Goal: Task Accomplishment & Management: Manage account settings

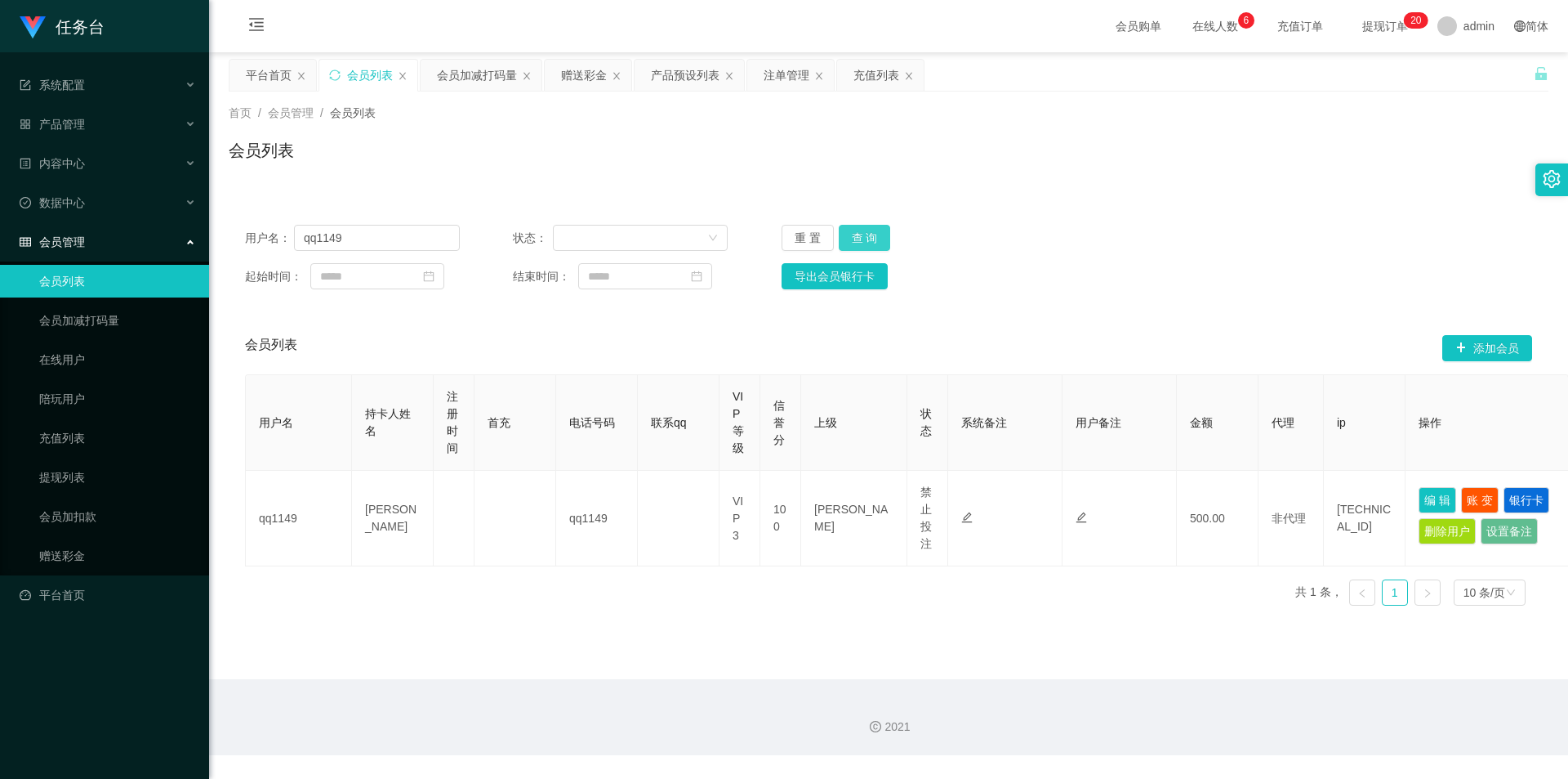
click at [864, 233] on button "查 询" at bounding box center [865, 238] width 53 height 26
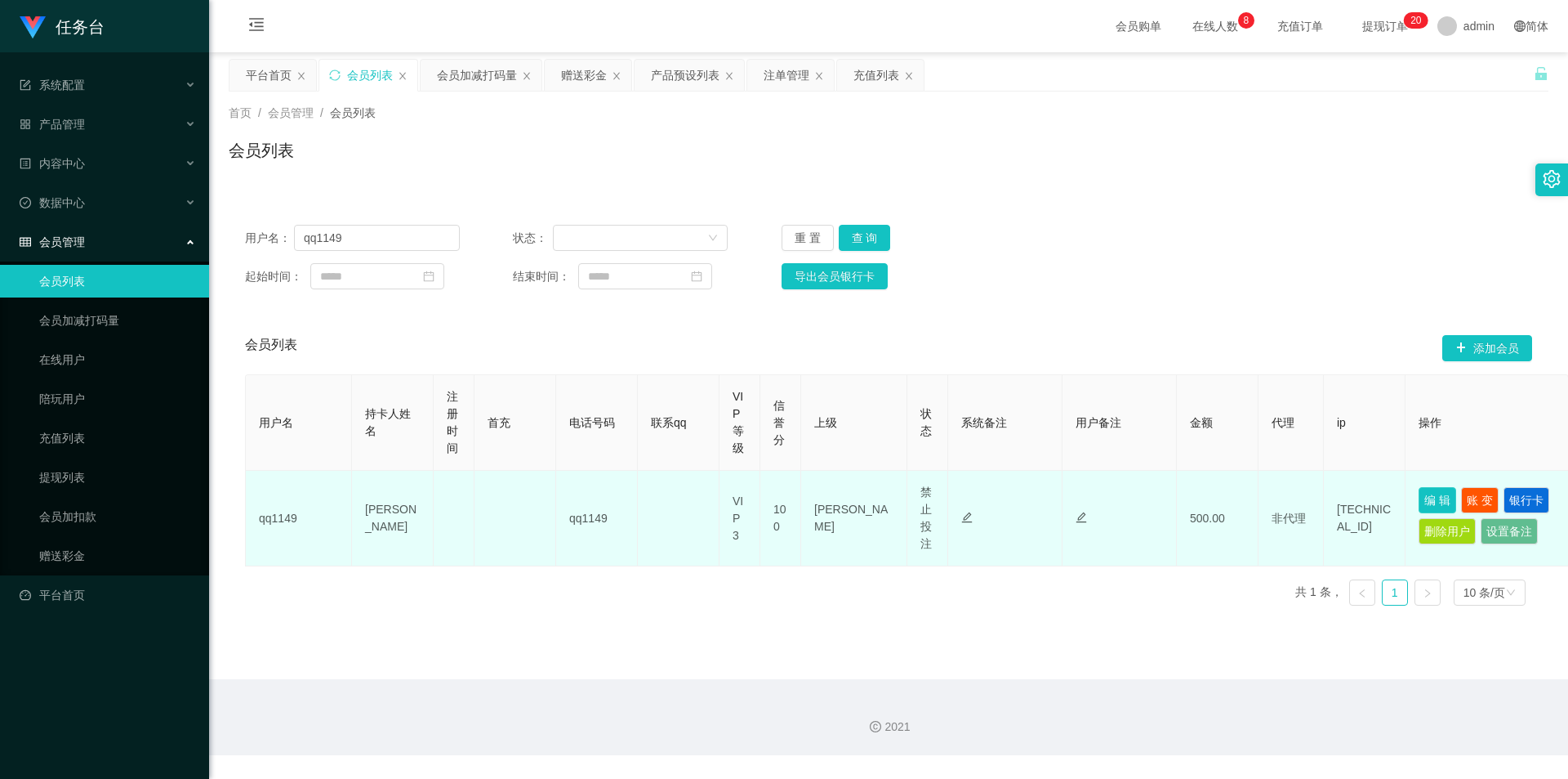
click at [1430, 499] on button "编 辑" at bounding box center [1438, 500] width 38 height 26
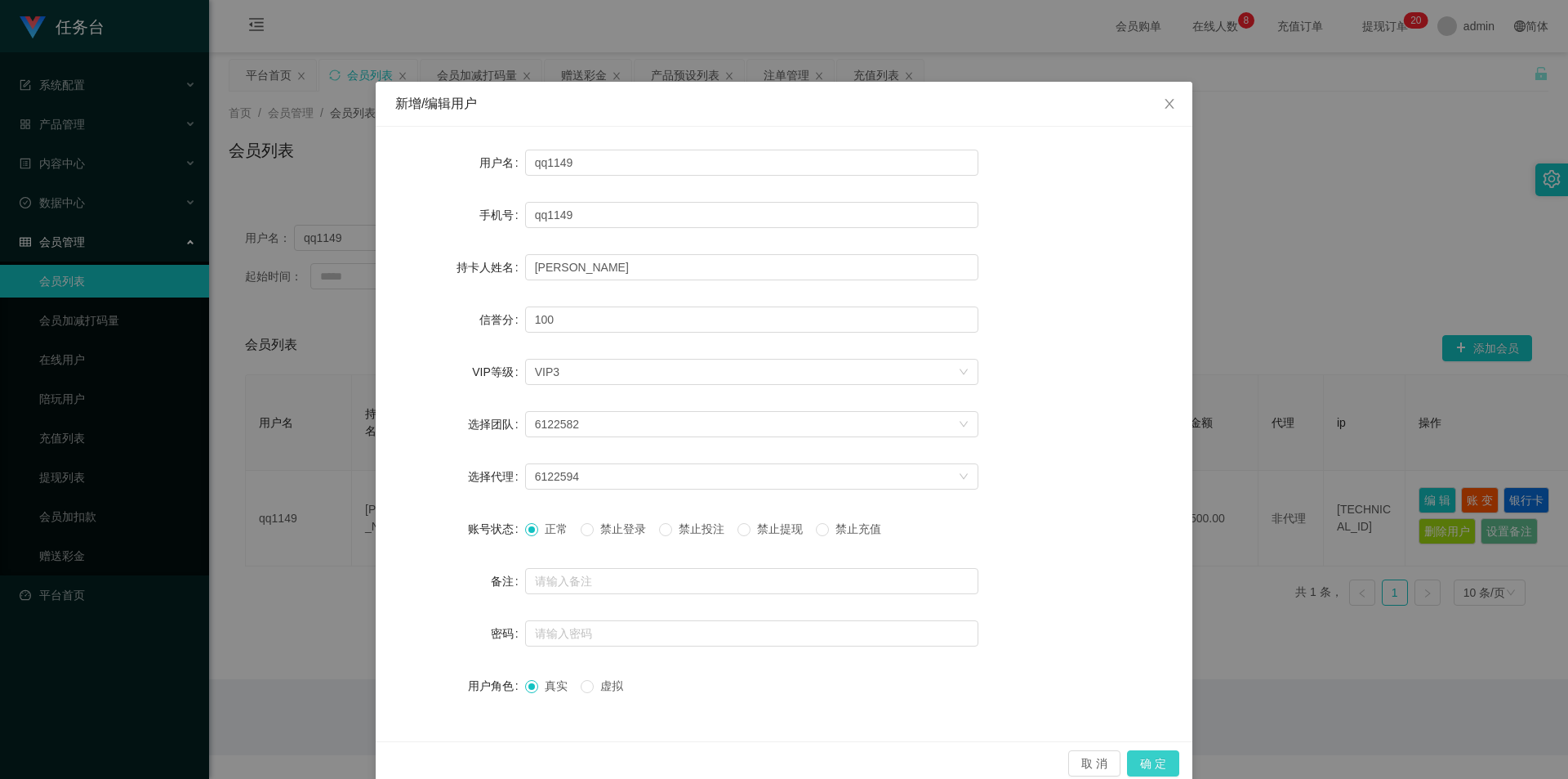
click at [1164, 766] on button "确 定" at bounding box center [1153, 763] width 53 height 26
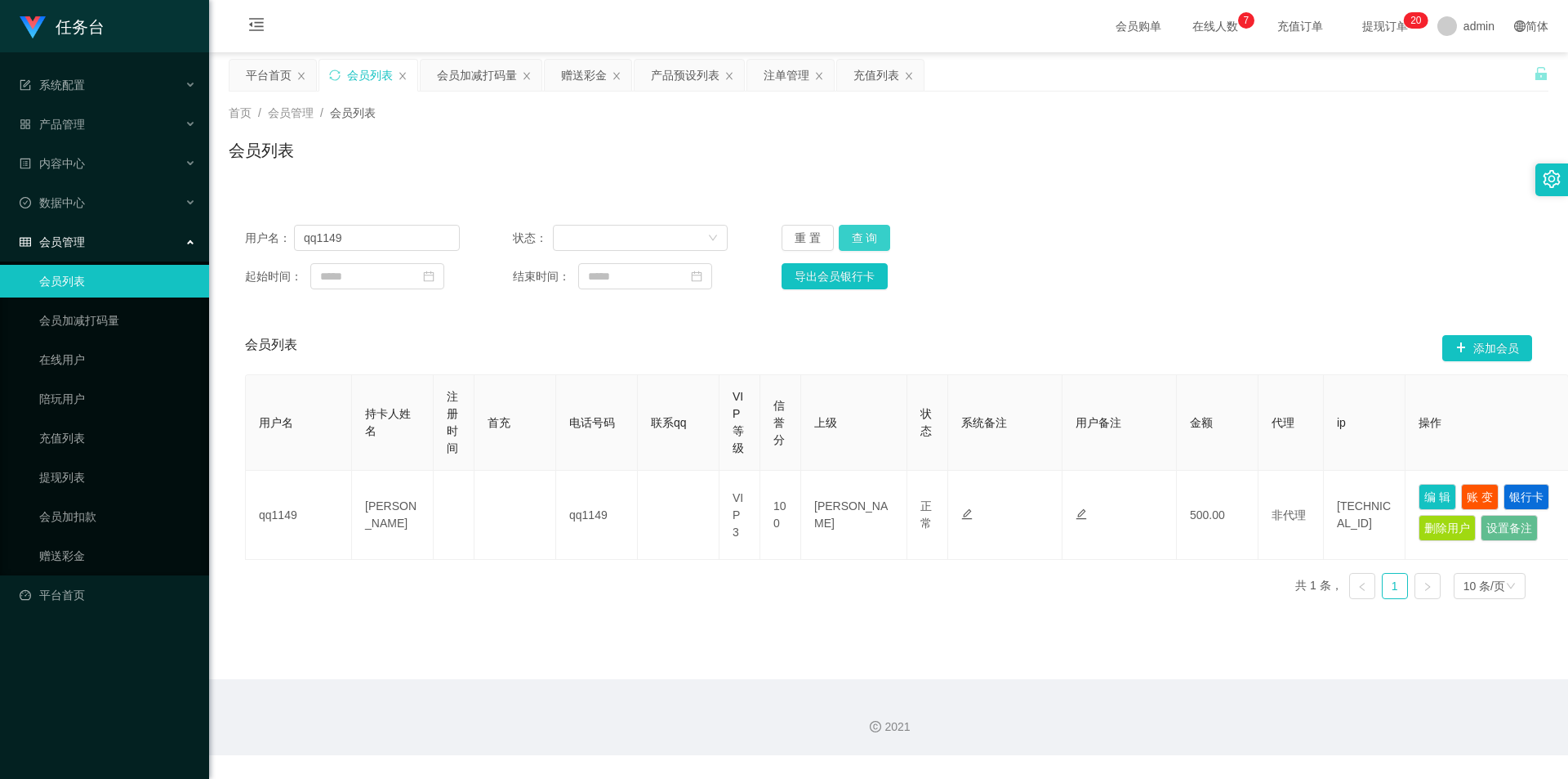
click at [872, 234] on button "查 询" at bounding box center [865, 238] width 53 height 26
click at [872, 234] on div "重 置 查 询" at bounding box center [889, 238] width 215 height 26
click at [881, 229] on button "查 询" at bounding box center [865, 238] width 53 height 26
click at [867, 232] on button "查 询" at bounding box center [865, 238] width 53 height 26
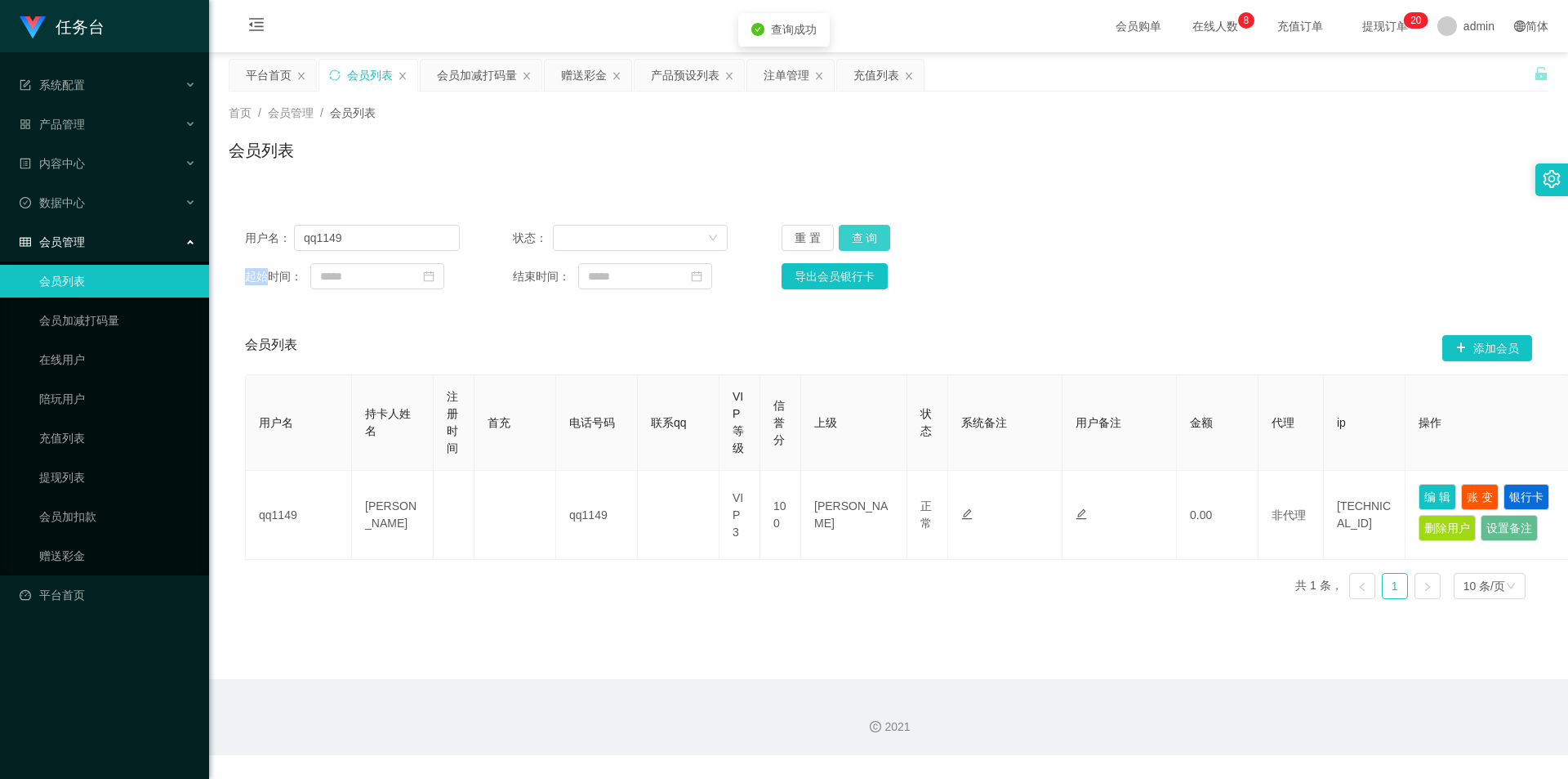
click at [871, 229] on button "查 询" at bounding box center [865, 238] width 53 height 26
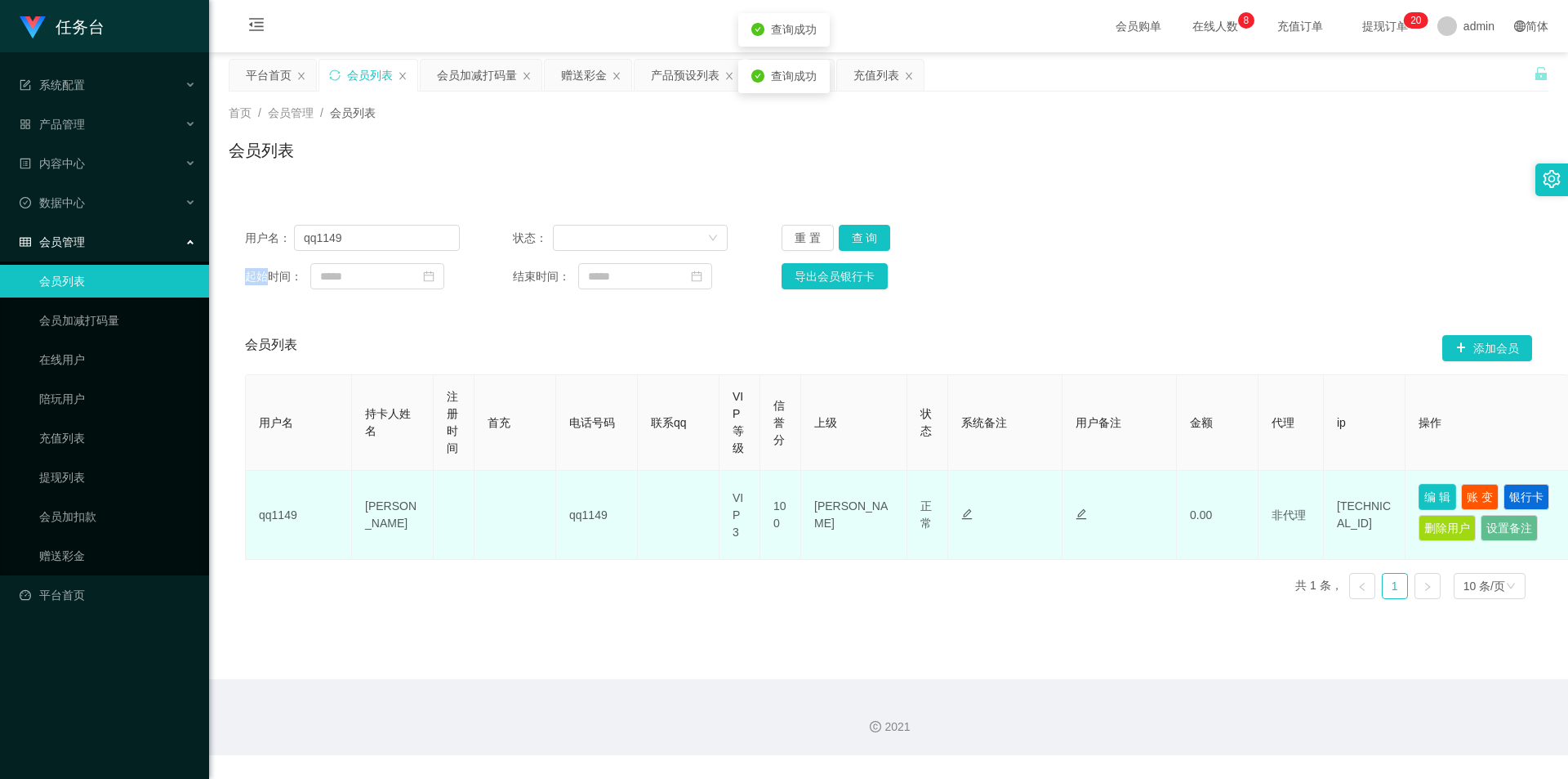
drag, startPoint x: 1448, startPoint y: 496, endPoint x: 1134, endPoint y: 532, distance: 316.1
click at [1412, 513] on td "编 辑 账 变 银行卡 删除用户 设置备注" at bounding box center [1487, 515] width 163 height 90
click at [1441, 489] on button "编 辑" at bounding box center [1438, 496] width 38 height 26
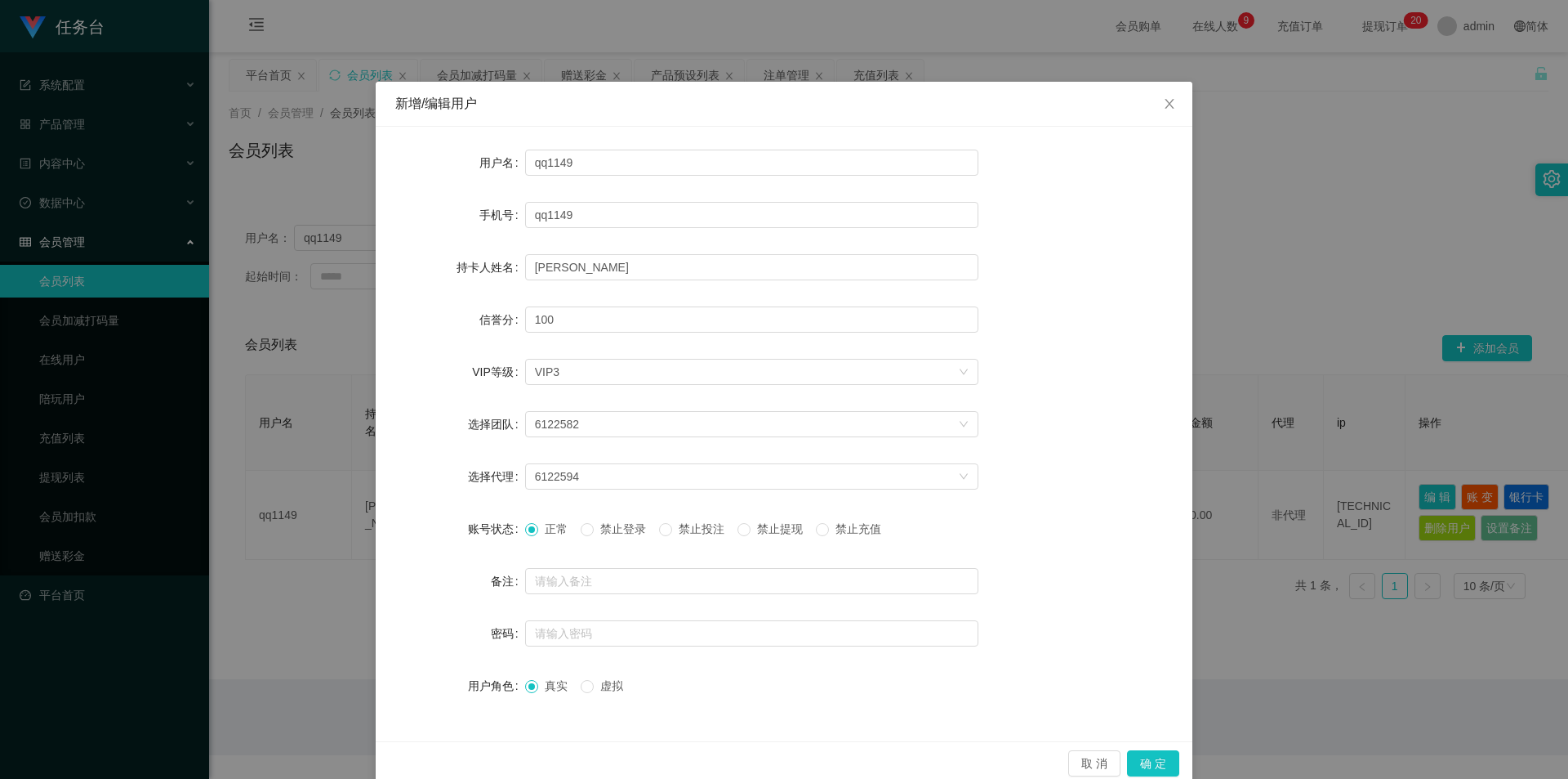
click at [693, 527] on span "禁止投注" at bounding box center [701, 528] width 59 height 13
click at [1151, 763] on button "确 定" at bounding box center [1153, 763] width 53 height 26
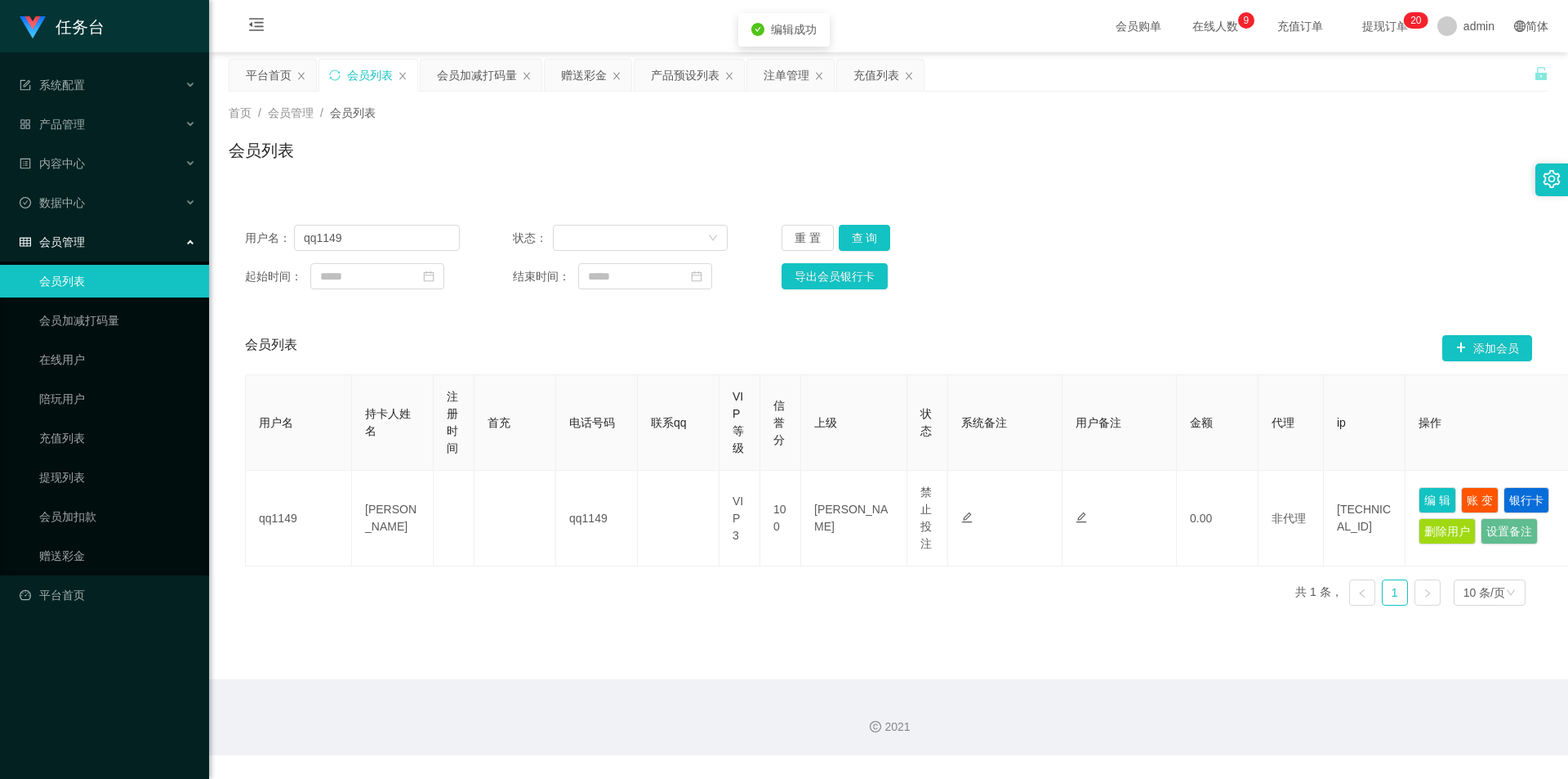
drag, startPoint x: 778, startPoint y: 73, endPoint x: 794, endPoint y: 100, distance: 31.4
click at [778, 73] on div "注单管理" at bounding box center [786, 75] width 46 height 31
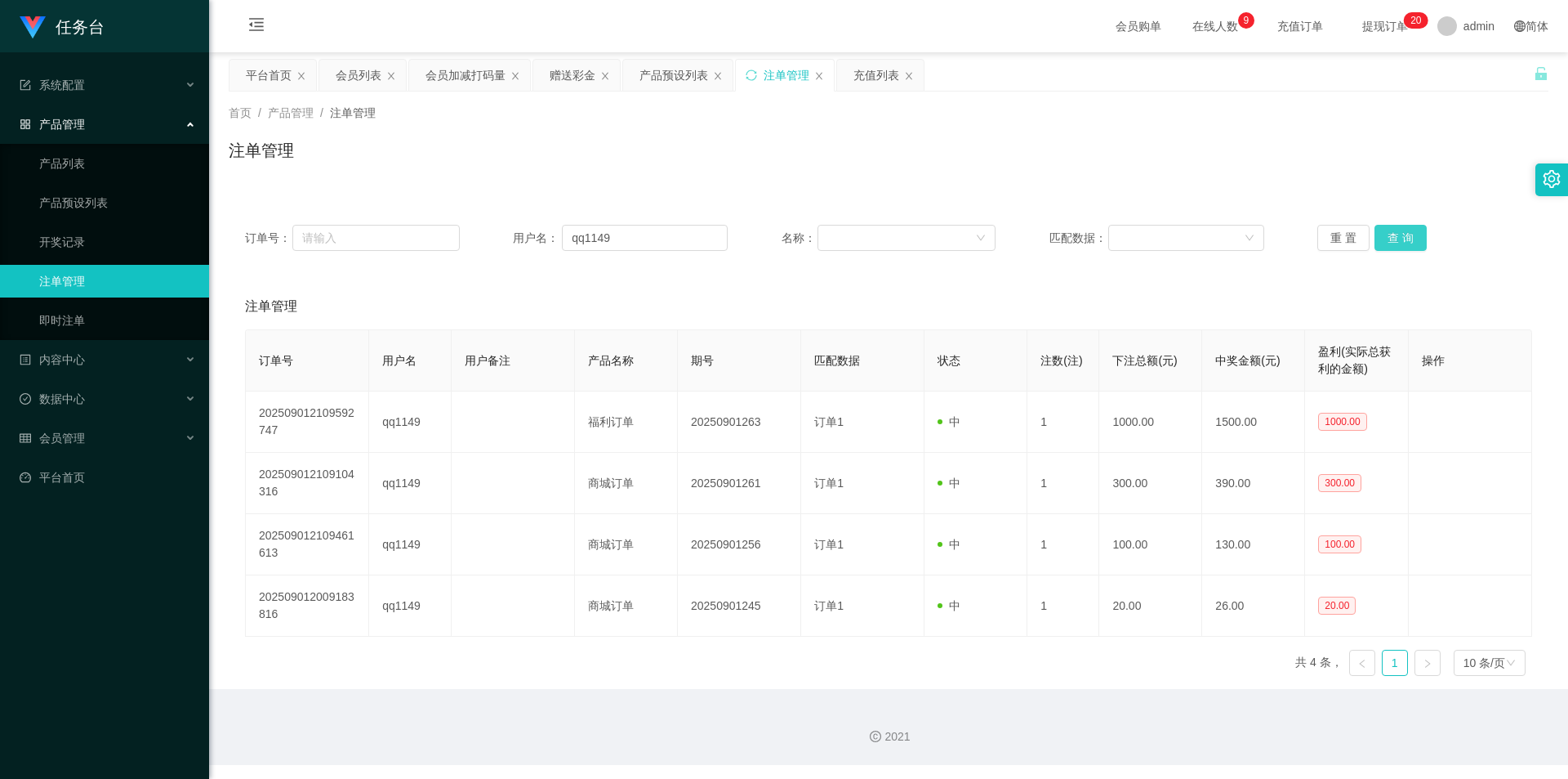
click at [1400, 231] on button "查 询" at bounding box center [1401, 238] width 53 height 26
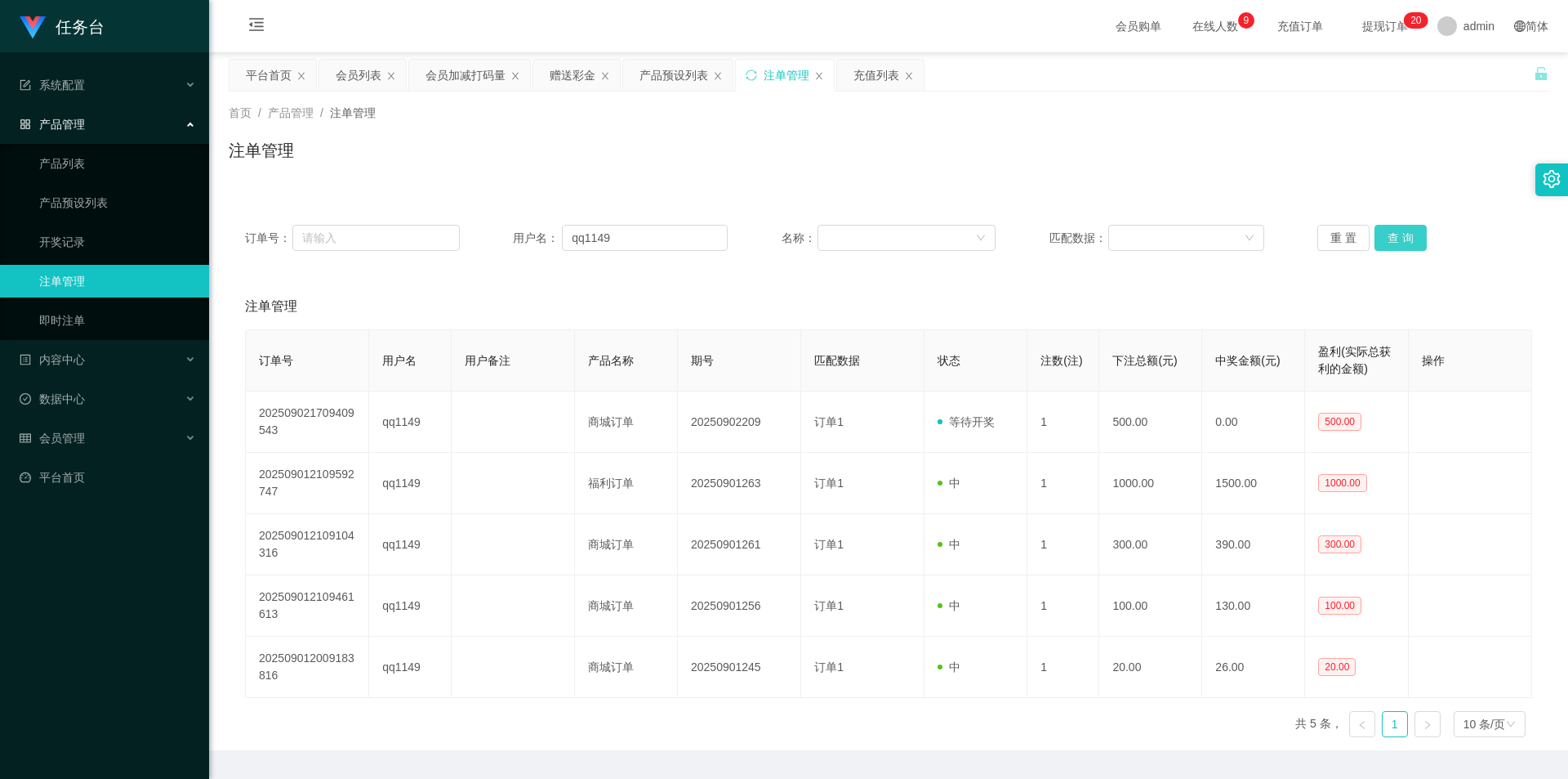
click at [1400, 234] on button "查 询" at bounding box center [1401, 238] width 53 height 26
drag, startPoint x: 350, startPoint y: 71, endPoint x: 1351, endPoint y: 137, distance: 1003.2
click at [350, 71] on div "会员列表" at bounding box center [359, 75] width 46 height 31
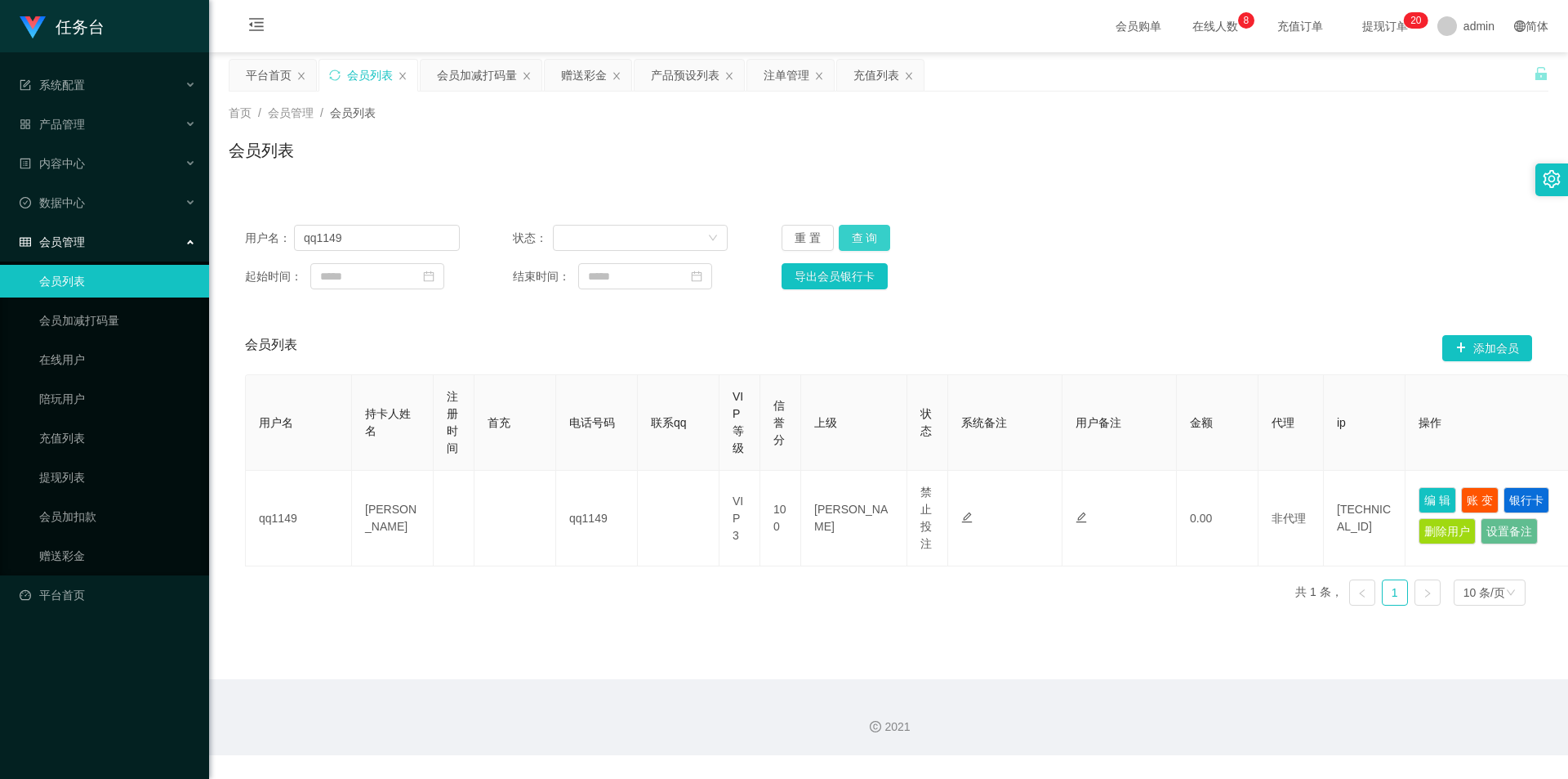
click at [854, 230] on button "查 询" at bounding box center [865, 238] width 53 height 26
click at [791, 75] on div "注单管理" at bounding box center [786, 75] width 46 height 31
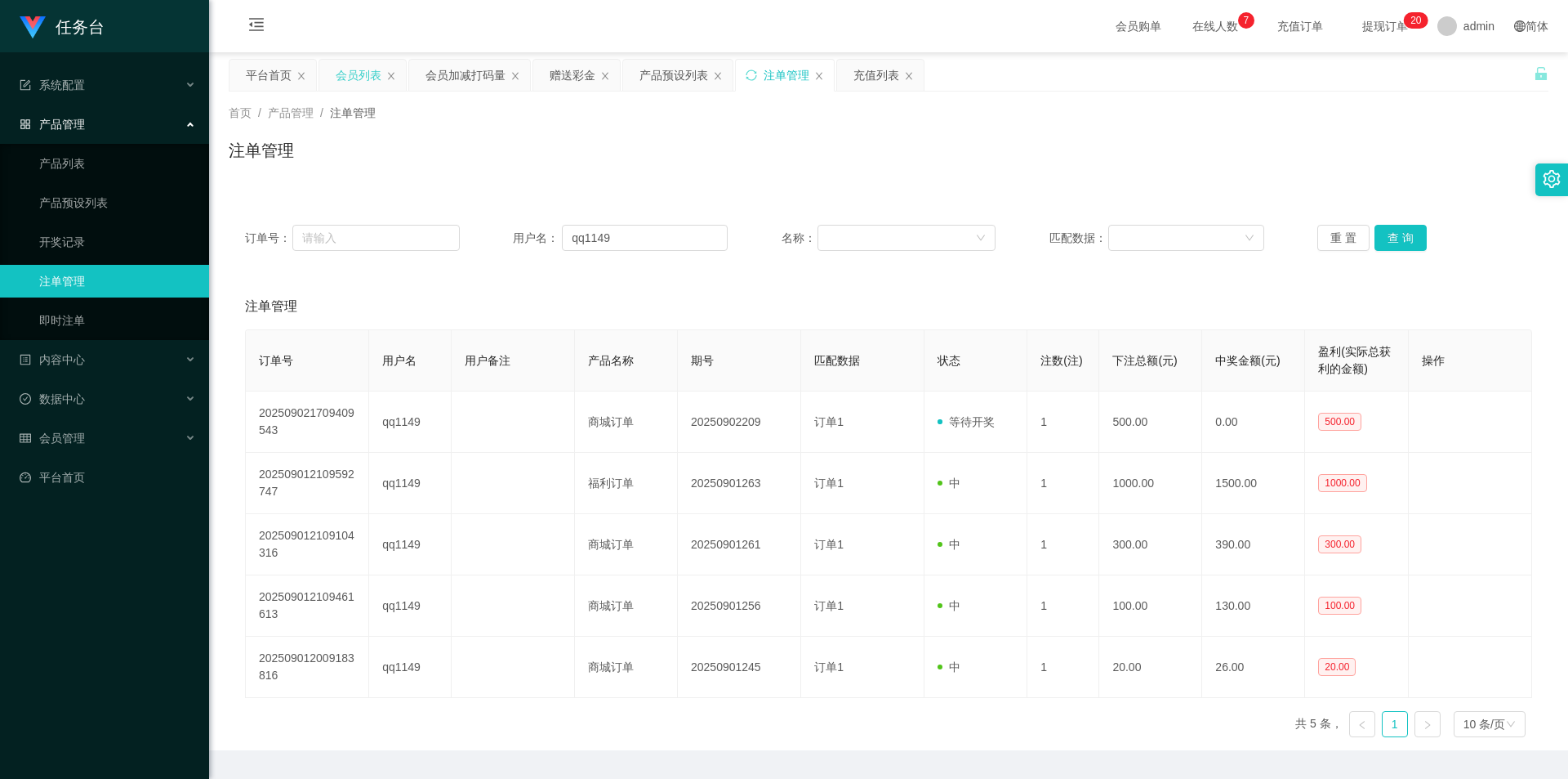
click at [346, 67] on div "会员列表" at bounding box center [359, 75] width 46 height 31
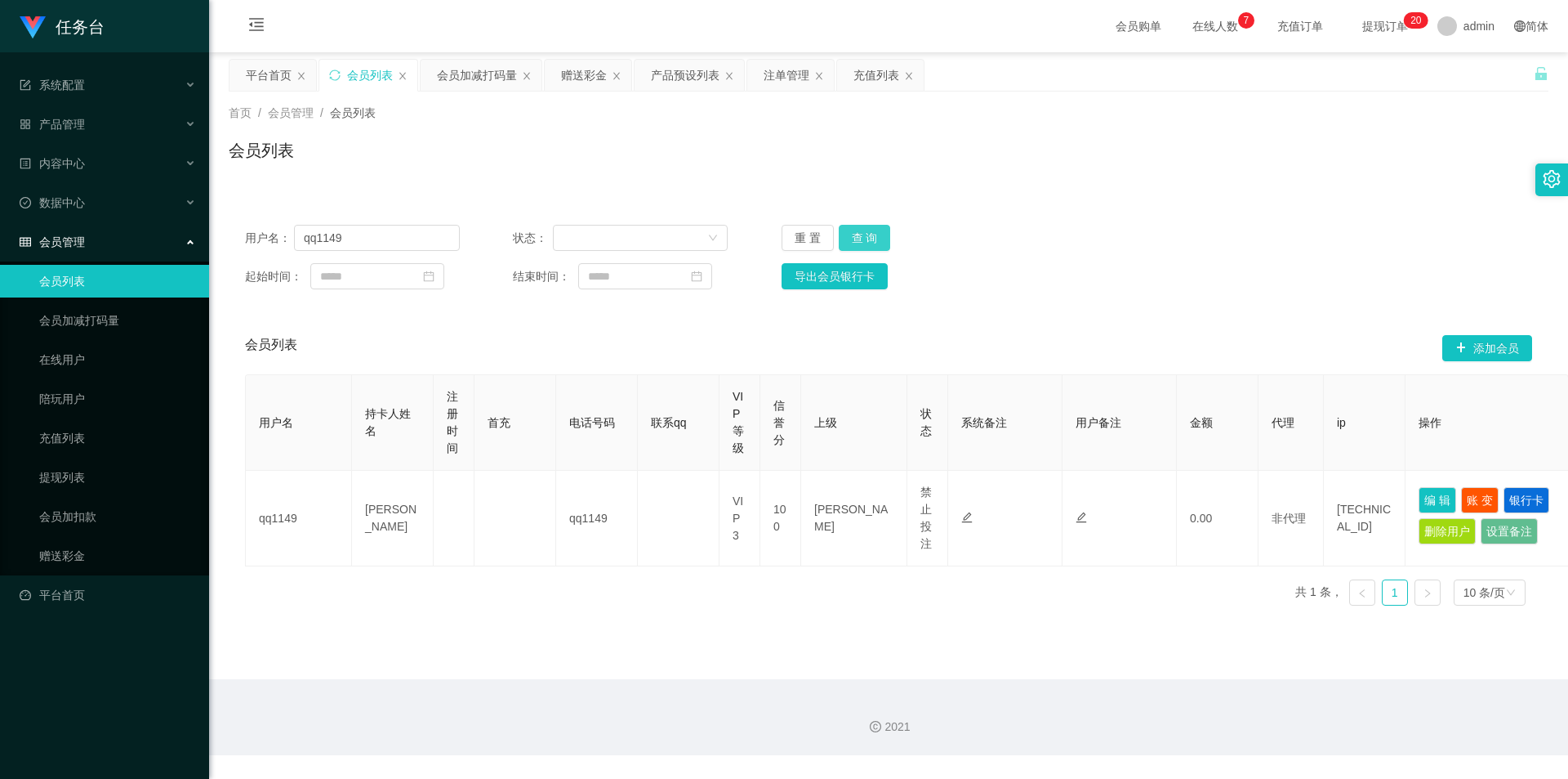
click at [869, 231] on button "查 询" at bounding box center [865, 238] width 53 height 26
click at [872, 229] on button "查 询" at bounding box center [865, 238] width 53 height 26
click at [575, 76] on div "赠送彩金" at bounding box center [584, 75] width 46 height 31
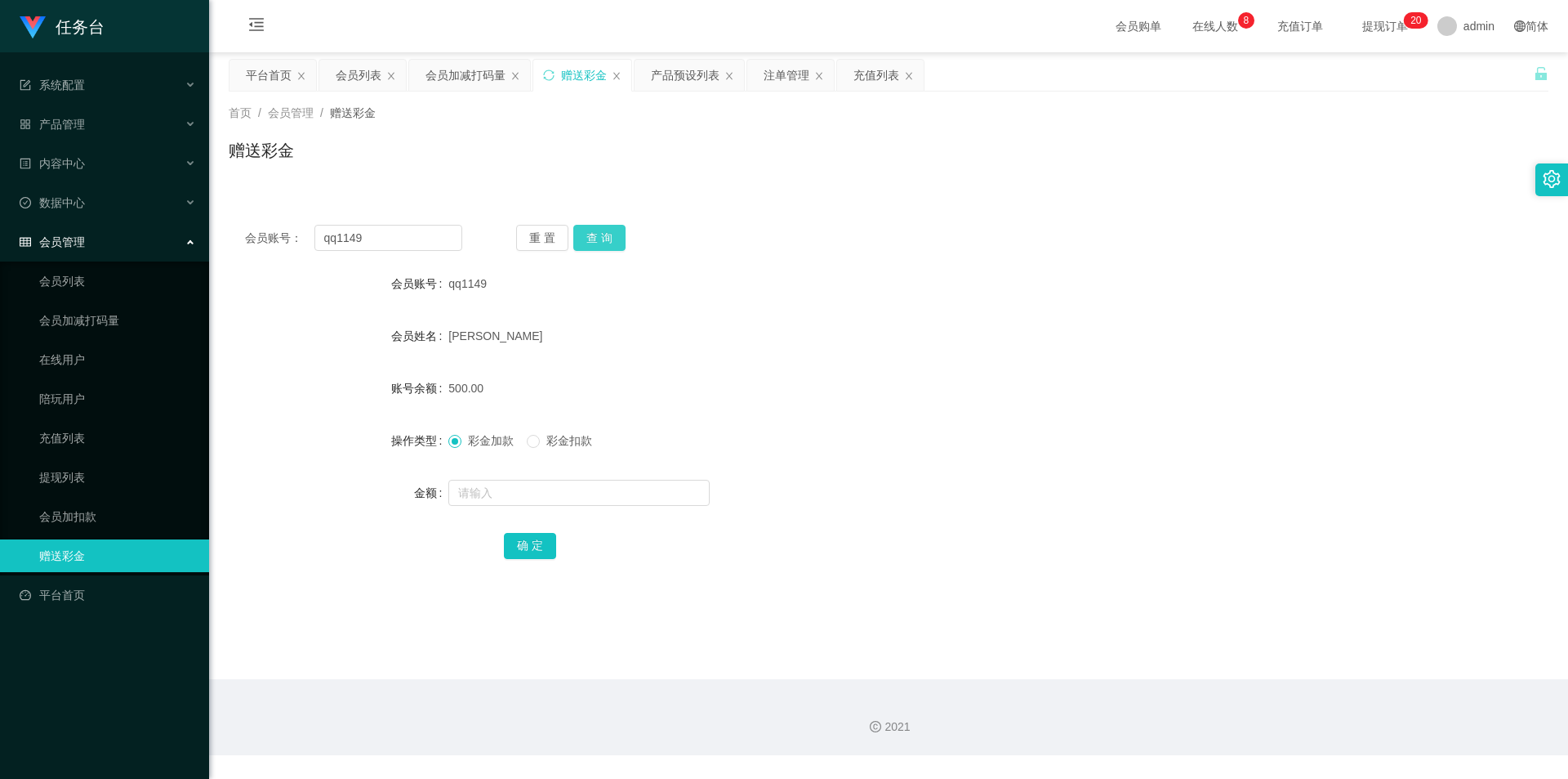
click at [595, 236] on button "查 询" at bounding box center [600, 238] width 53 height 26
click at [501, 495] on input "text" at bounding box center [579, 492] width 261 height 26
type input "350"
click at [529, 547] on button "确 定" at bounding box center [530, 546] width 53 height 26
click at [348, 67] on div "会员列表" at bounding box center [359, 75] width 46 height 31
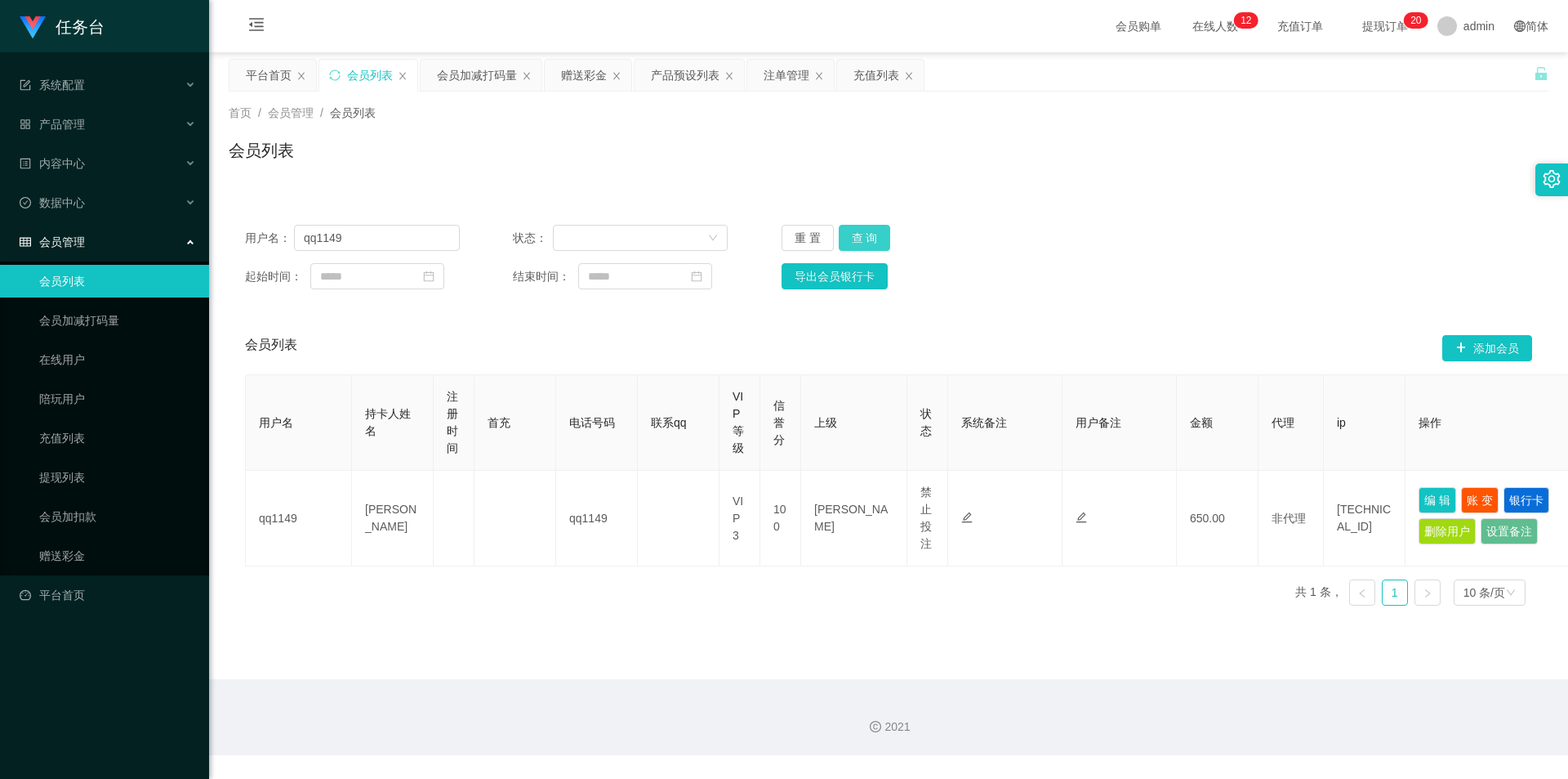
click at [867, 232] on button "查 询" at bounding box center [865, 238] width 53 height 26
click at [1444, 501] on button "编 辑" at bounding box center [1438, 500] width 38 height 26
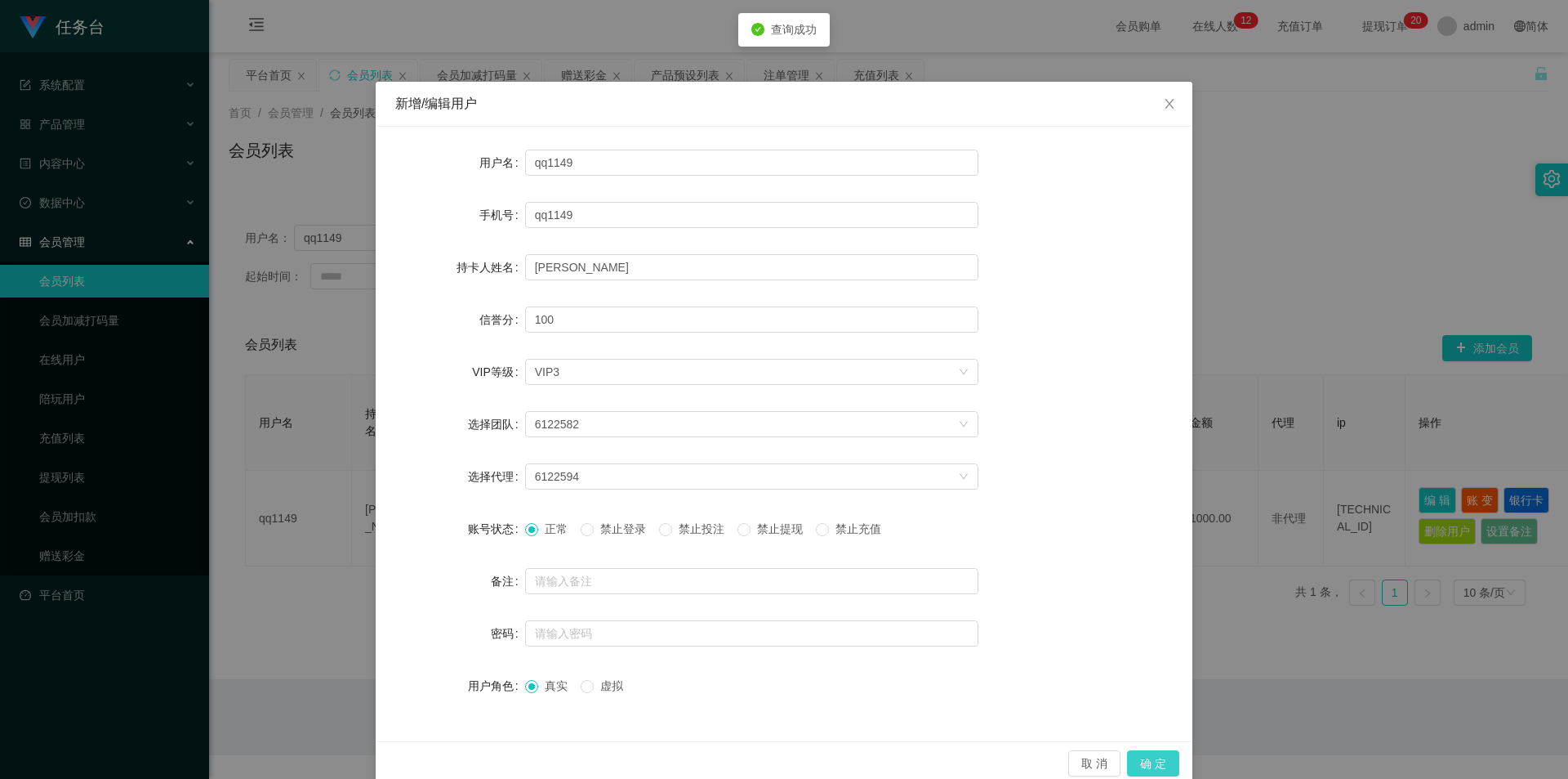
drag, startPoint x: 1149, startPoint y: 764, endPoint x: 1477, endPoint y: 632, distance: 353.6
click at [1150, 764] on button "确 定" at bounding box center [1153, 763] width 53 height 26
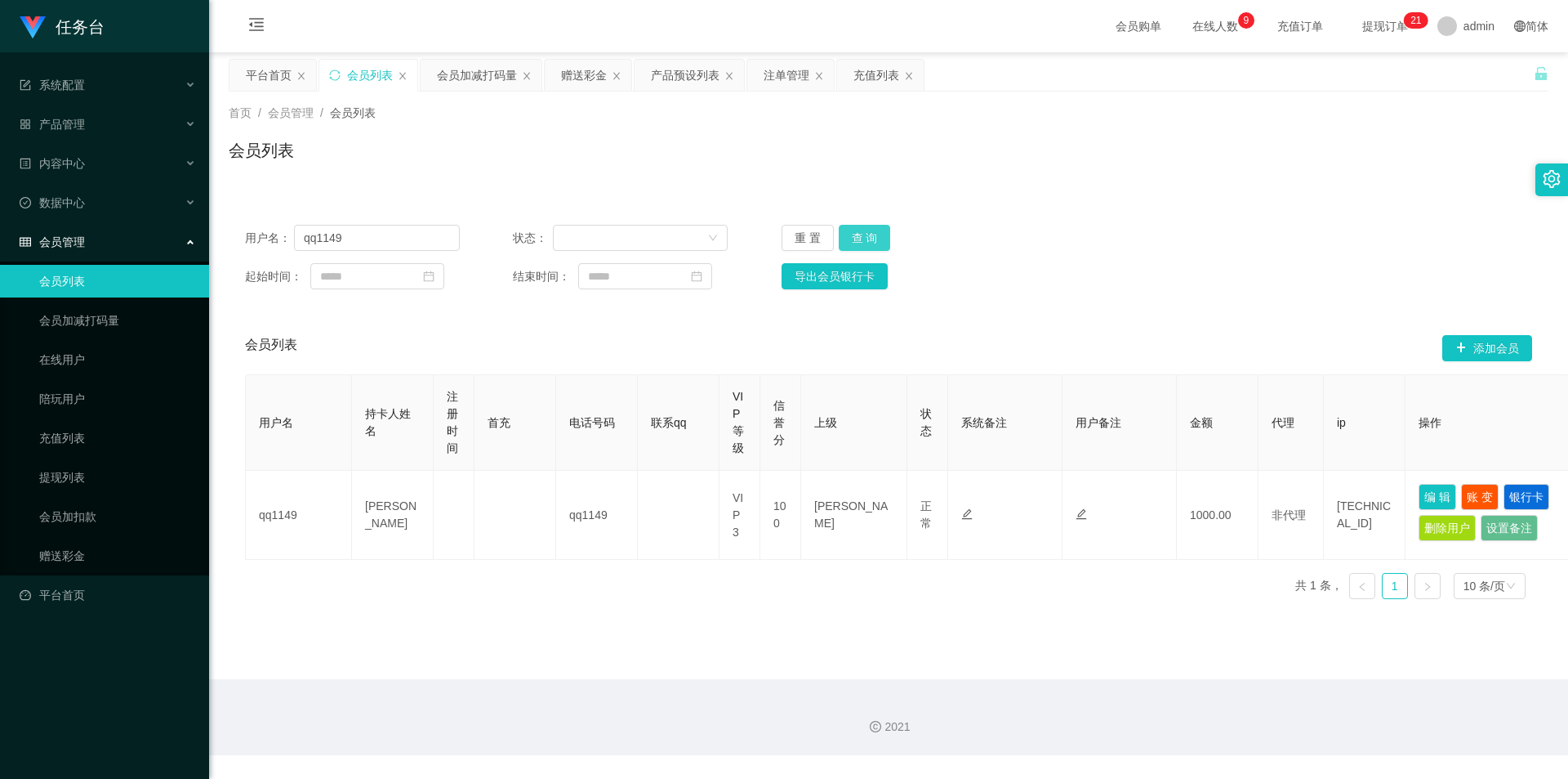
drag, startPoint x: 872, startPoint y: 235, endPoint x: 858, endPoint y: 245, distance: 17.2
click at [872, 235] on button "查 询" at bounding box center [865, 238] width 53 height 26
drag, startPoint x: 776, startPoint y: 68, endPoint x: 744, endPoint y: 115, distance: 56.9
click at [776, 69] on div "注单管理" at bounding box center [786, 75] width 46 height 31
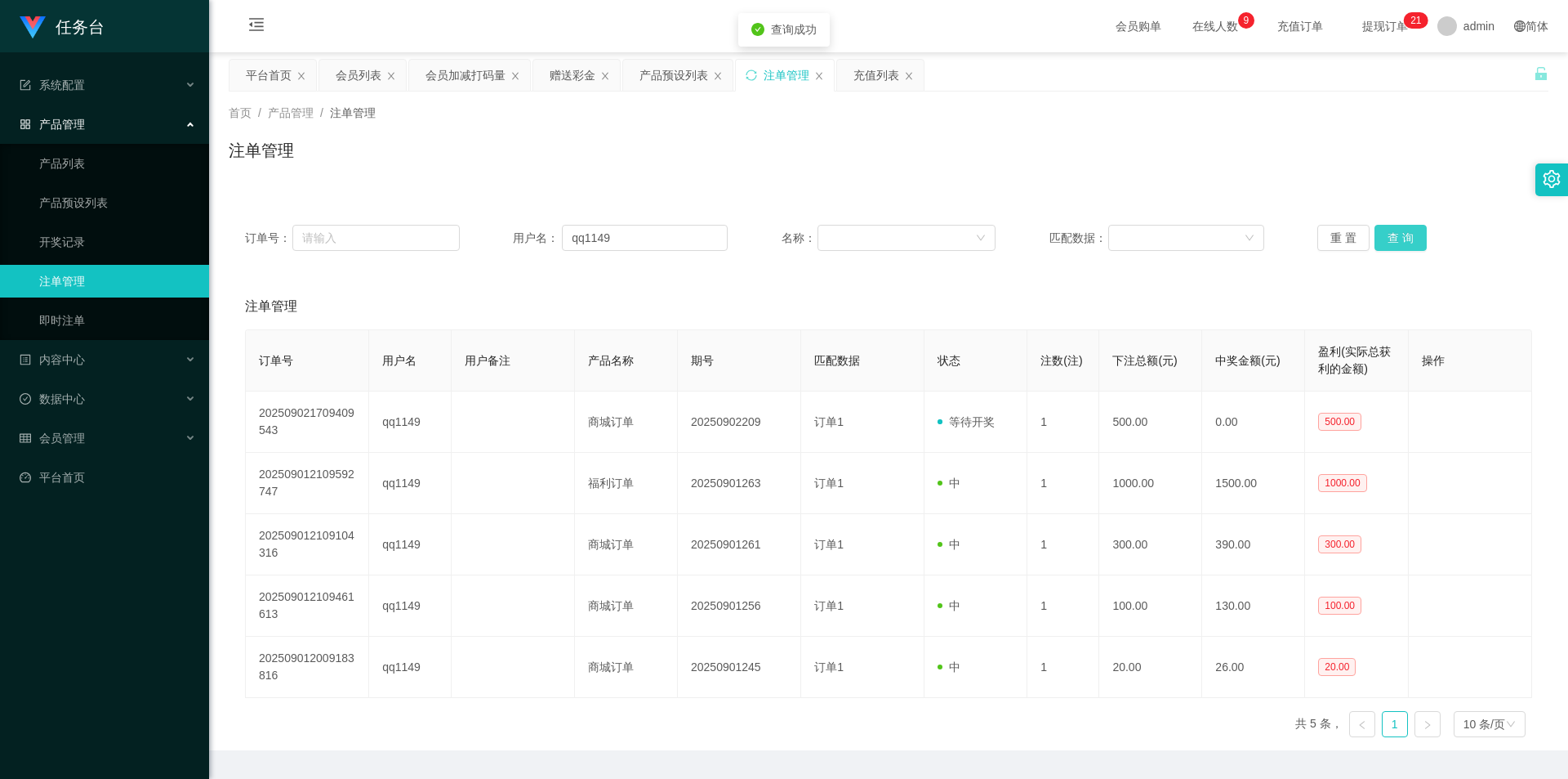
click at [1407, 236] on button "查 询" at bounding box center [1401, 238] width 53 height 26
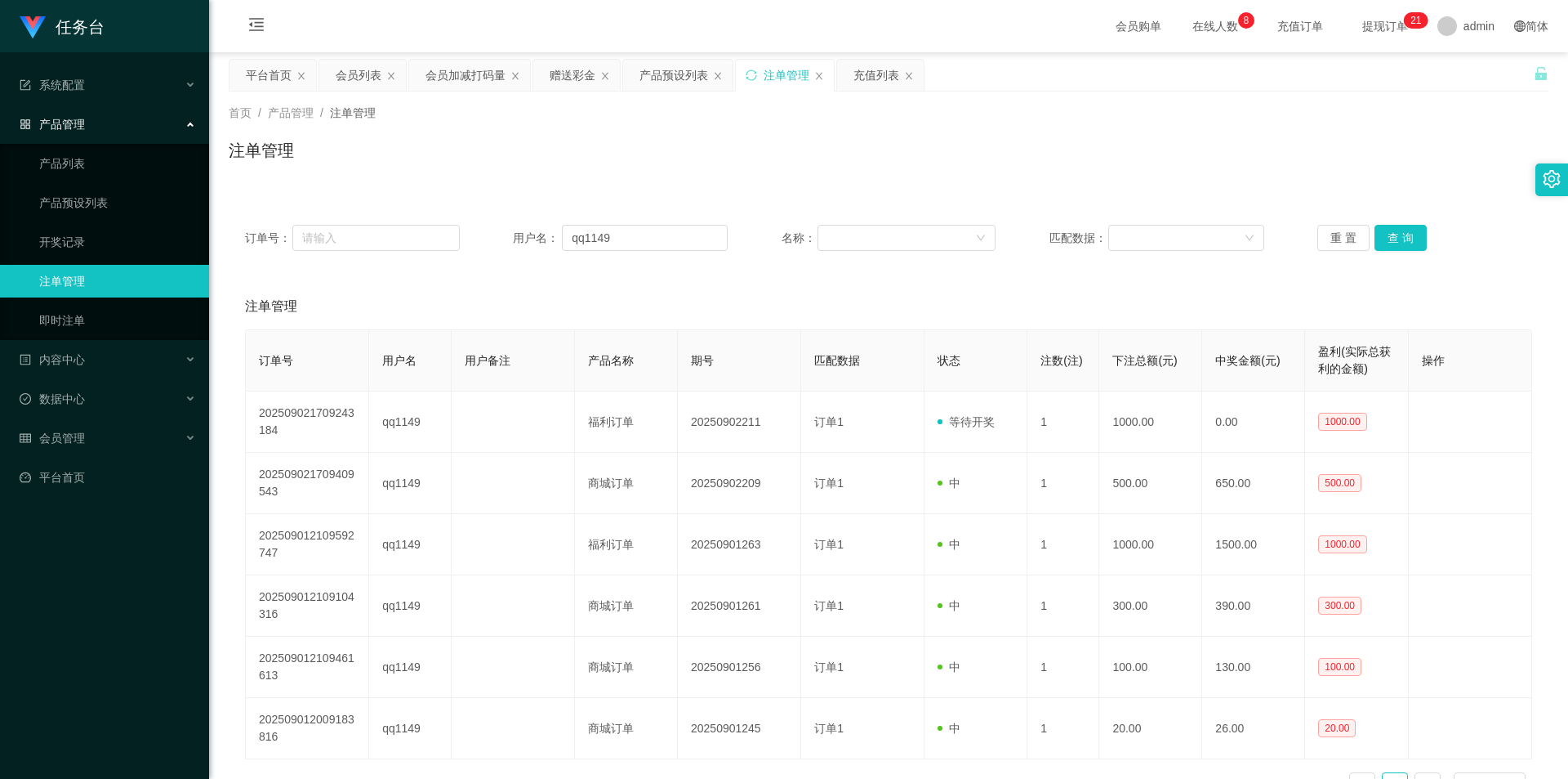
drag, startPoint x: 355, startPoint y: 81, endPoint x: 362, endPoint y: 101, distance: 21.2
click at [355, 82] on div "会员列表" at bounding box center [359, 75] width 46 height 31
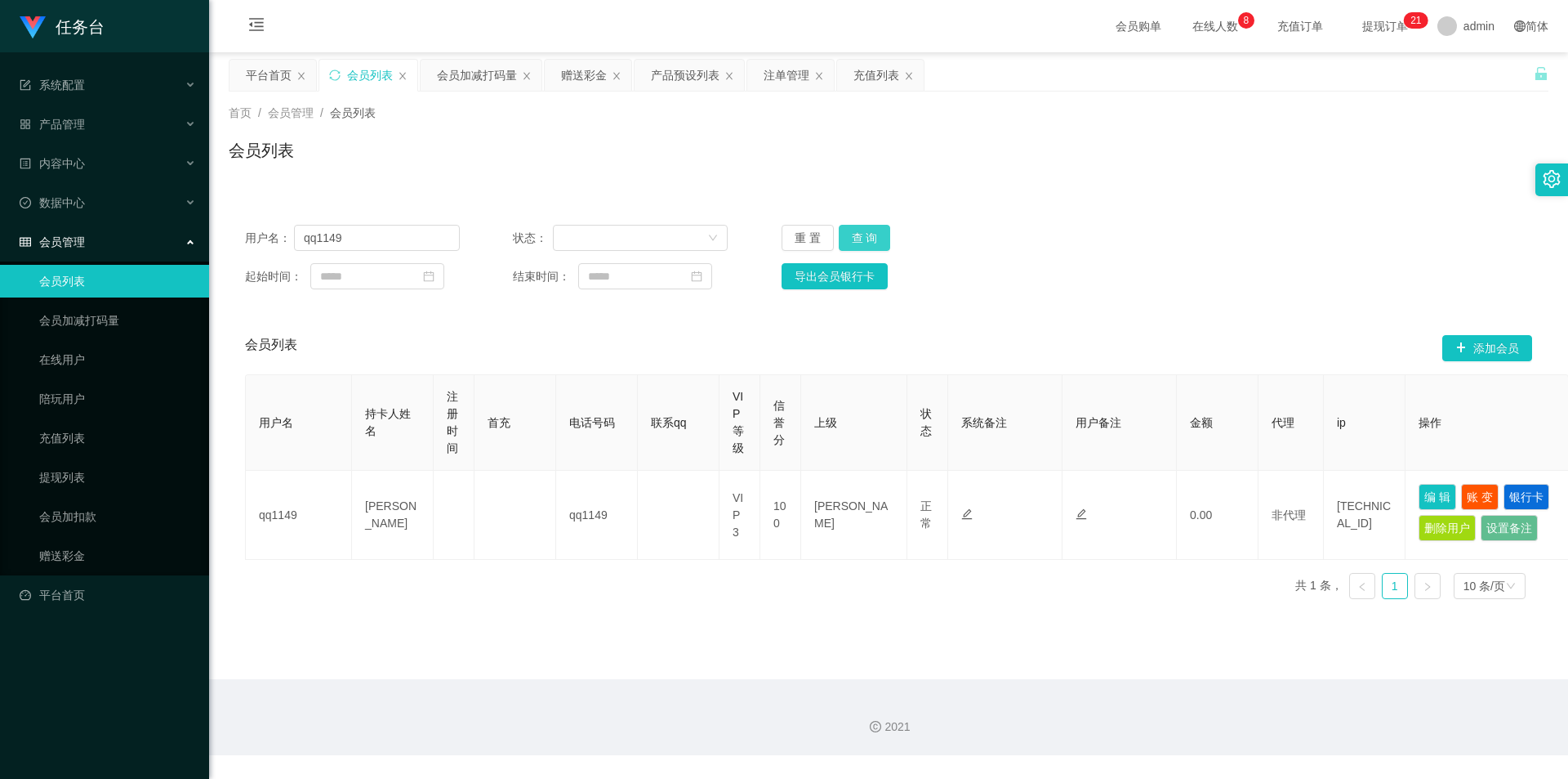
drag, startPoint x: 865, startPoint y: 231, endPoint x: 1220, endPoint y: 418, distance: 401.2
click at [865, 231] on button "查 询" at bounding box center [865, 238] width 53 height 26
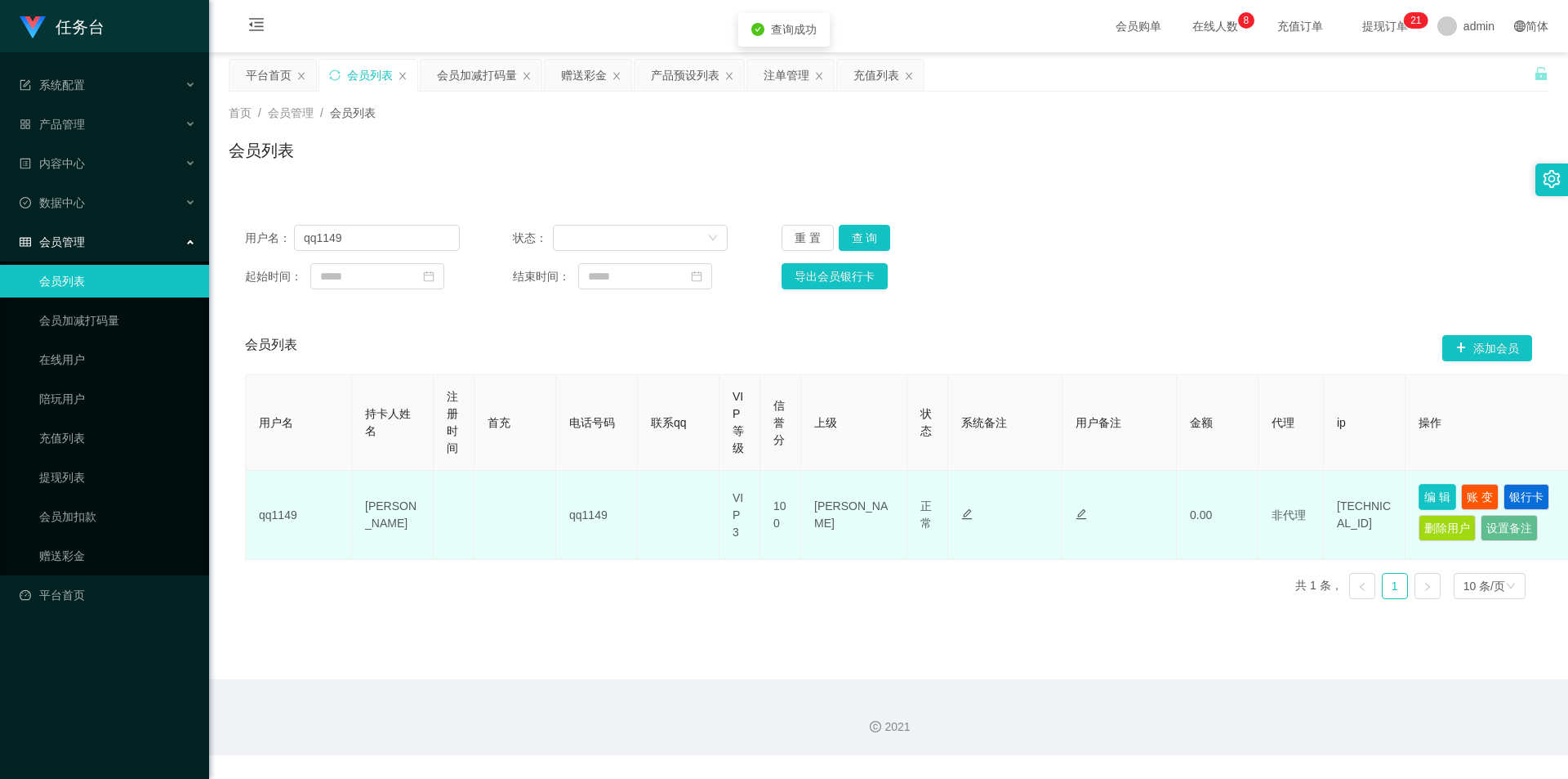
click at [1438, 490] on button "编 辑" at bounding box center [1438, 496] width 38 height 26
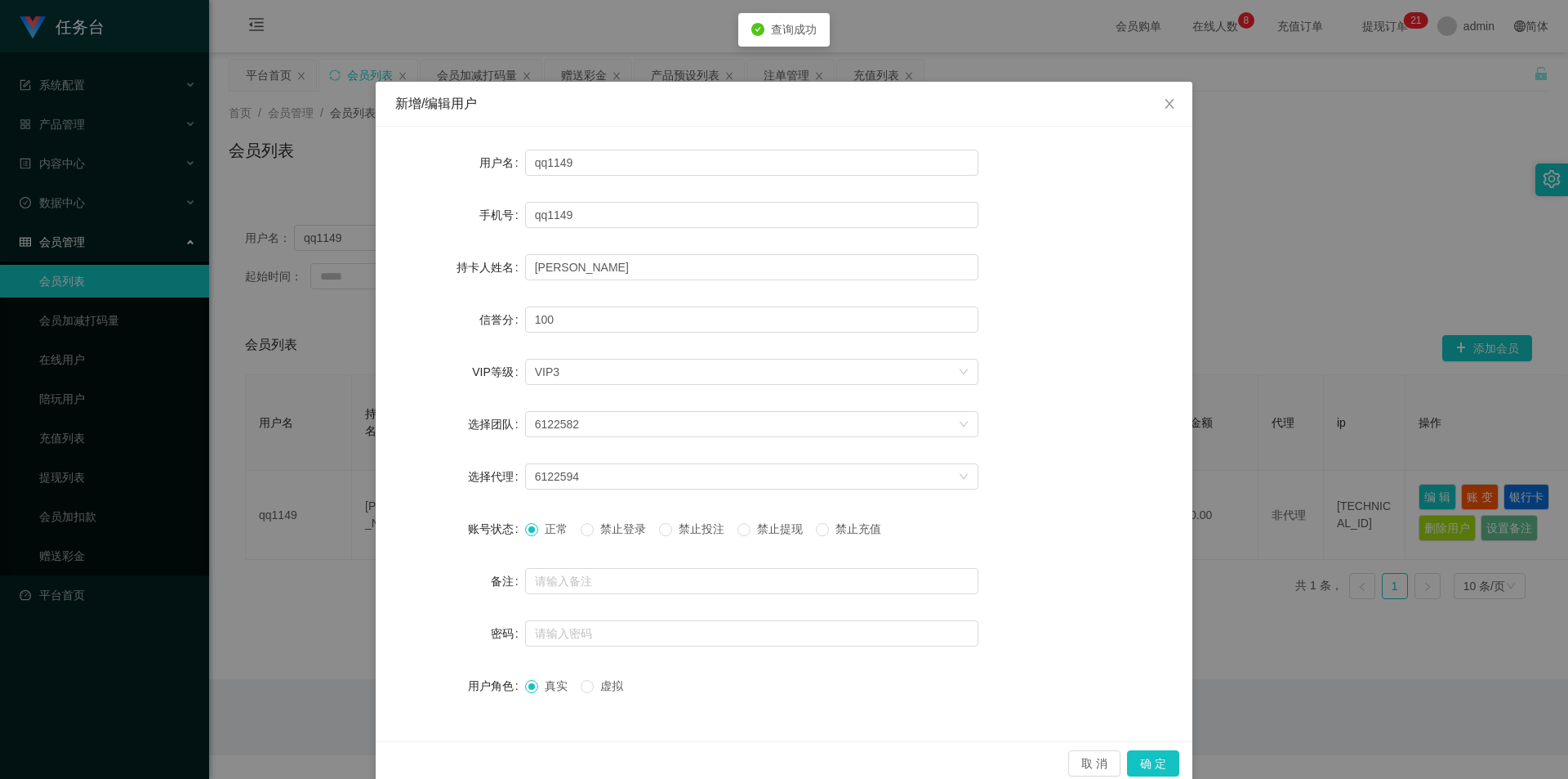
click at [708, 533] on span "禁止投注" at bounding box center [701, 528] width 59 height 13
click at [1142, 762] on button "确 定" at bounding box center [1153, 763] width 53 height 26
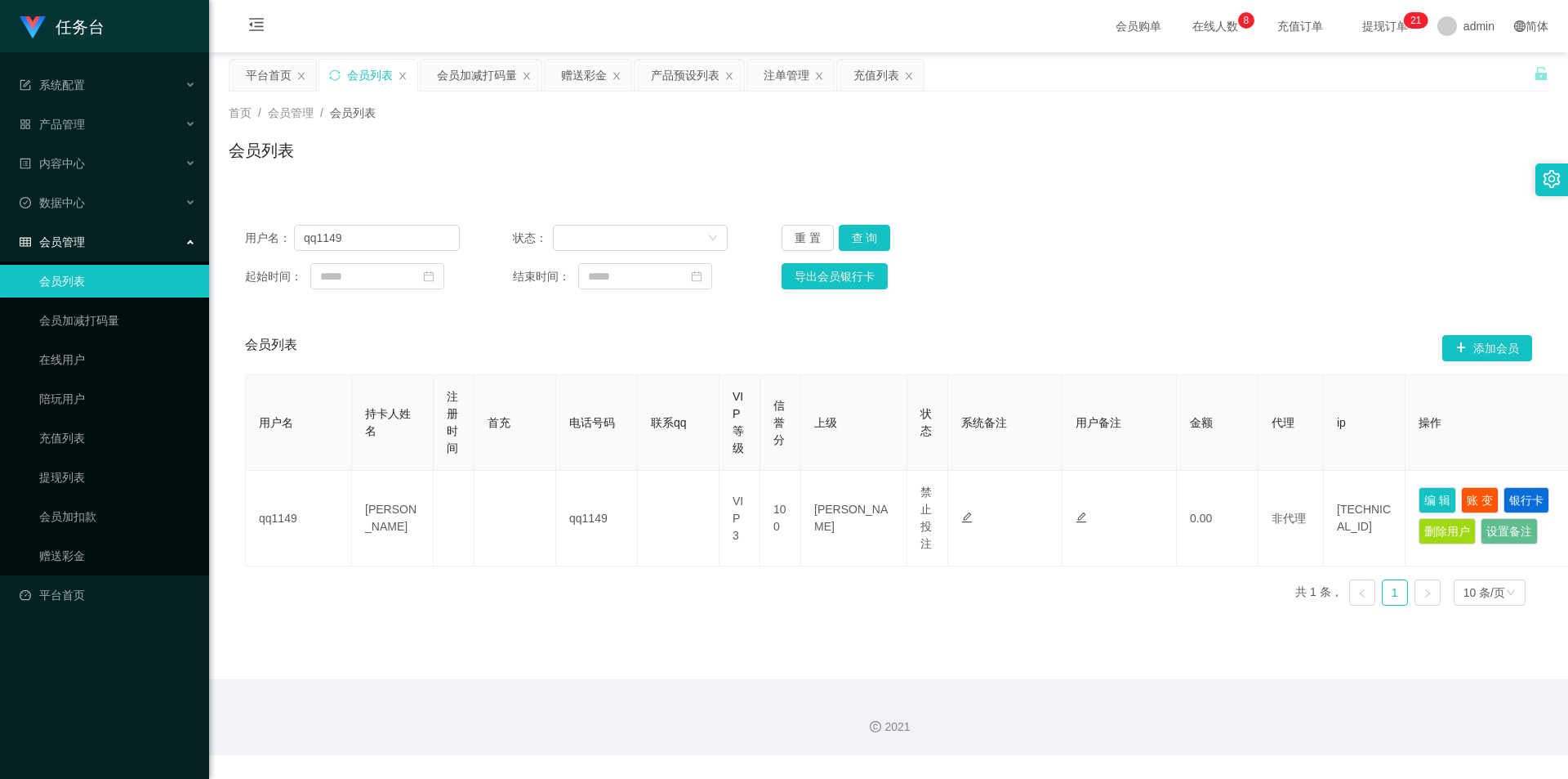
drag, startPoint x: 787, startPoint y: 69, endPoint x: 782, endPoint y: 97, distance: 28.4
click at [787, 70] on div "注单管理" at bounding box center [786, 75] width 46 height 31
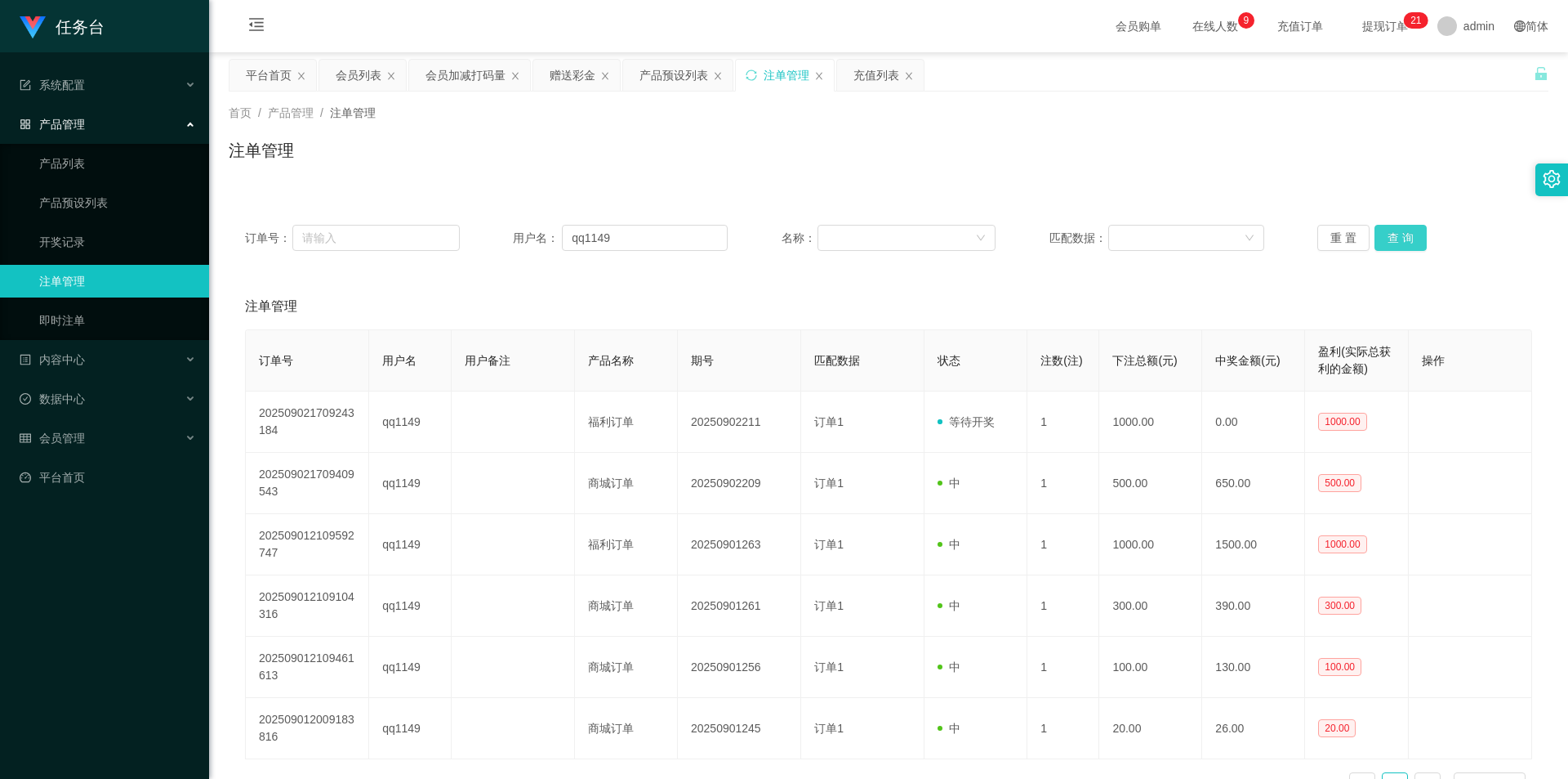
click at [1399, 240] on button "查 询" at bounding box center [1401, 238] width 53 height 26
click at [368, 76] on div "会员列表" at bounding box center [359, 75] width 46 height 31
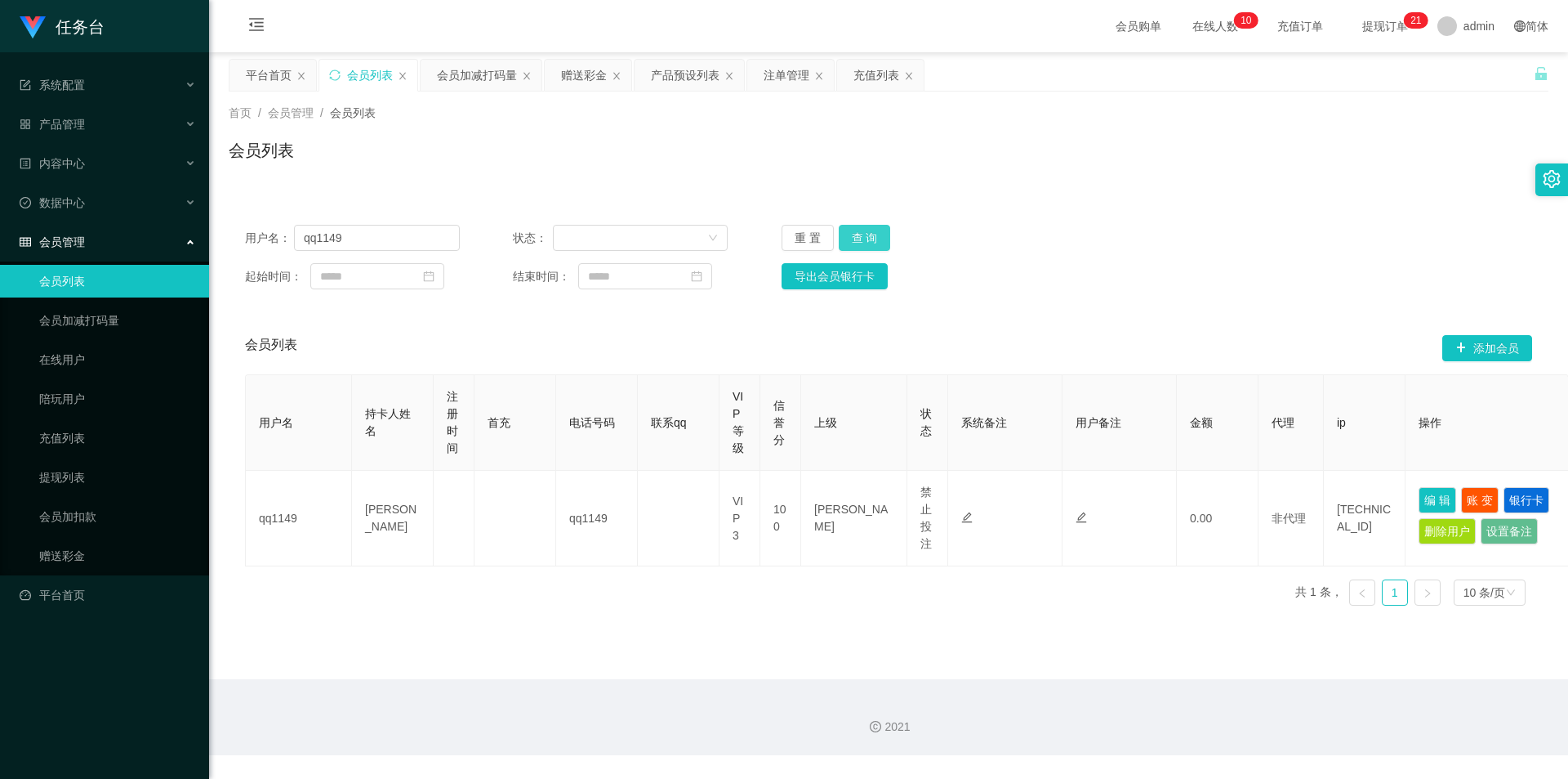
click at [861, 234] on button "查 询" at bounding box center [865, 238] width 53 height 26
click at [862, 234] on button "查 询" at bounding box center [865, 238] width 53 height 26
click at [352, 234] on input "qq1149" at bounding box center [377, 238] width 166 height 26
drag, startPoint x: 472, startPoint y: 76, endPoint x: 483, endPoint y: 84, distance: 13.6
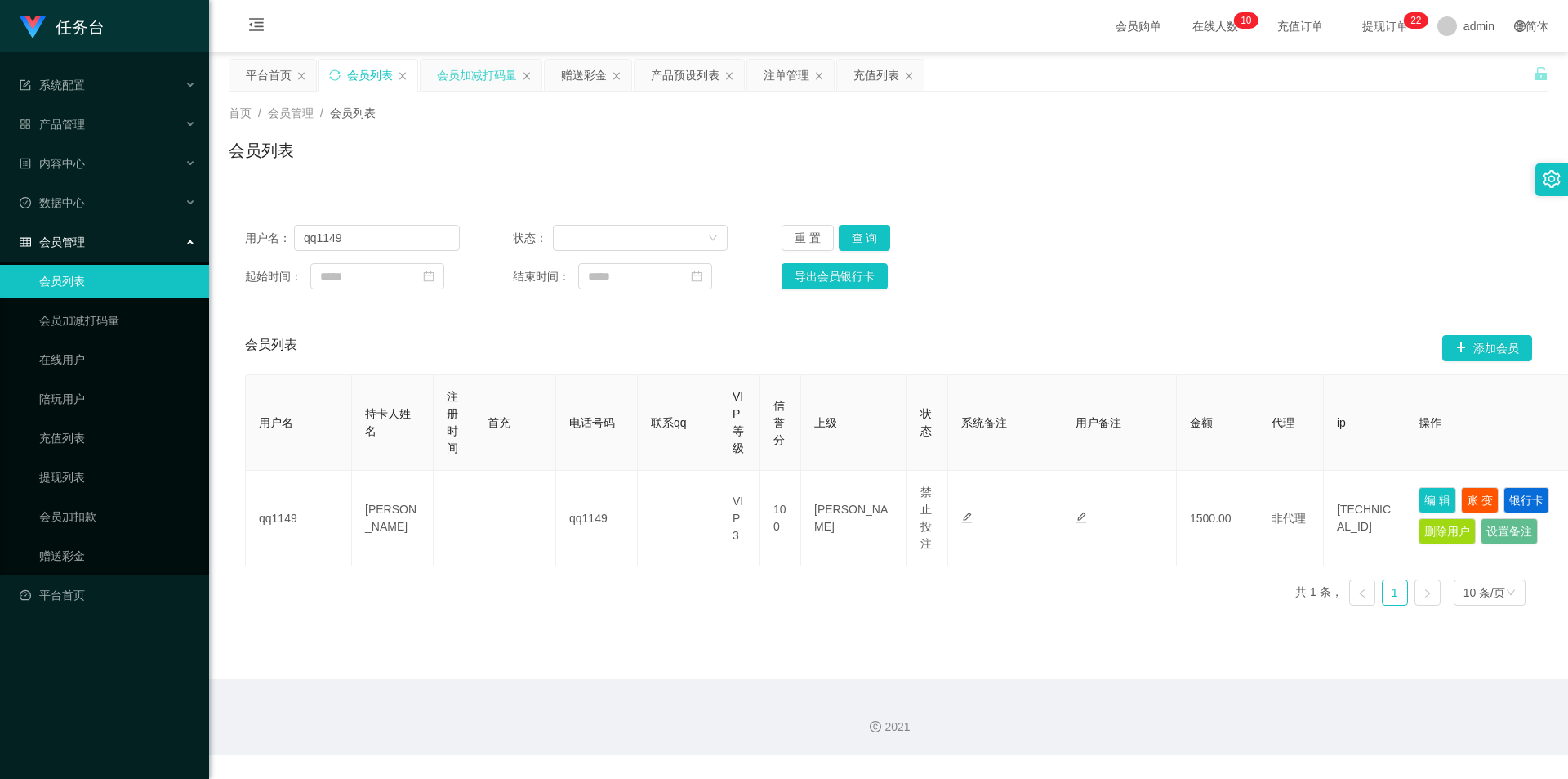
click at [472, 76] on div "会员加减打码量" at bounding box center [477, 75] width 81 height 31
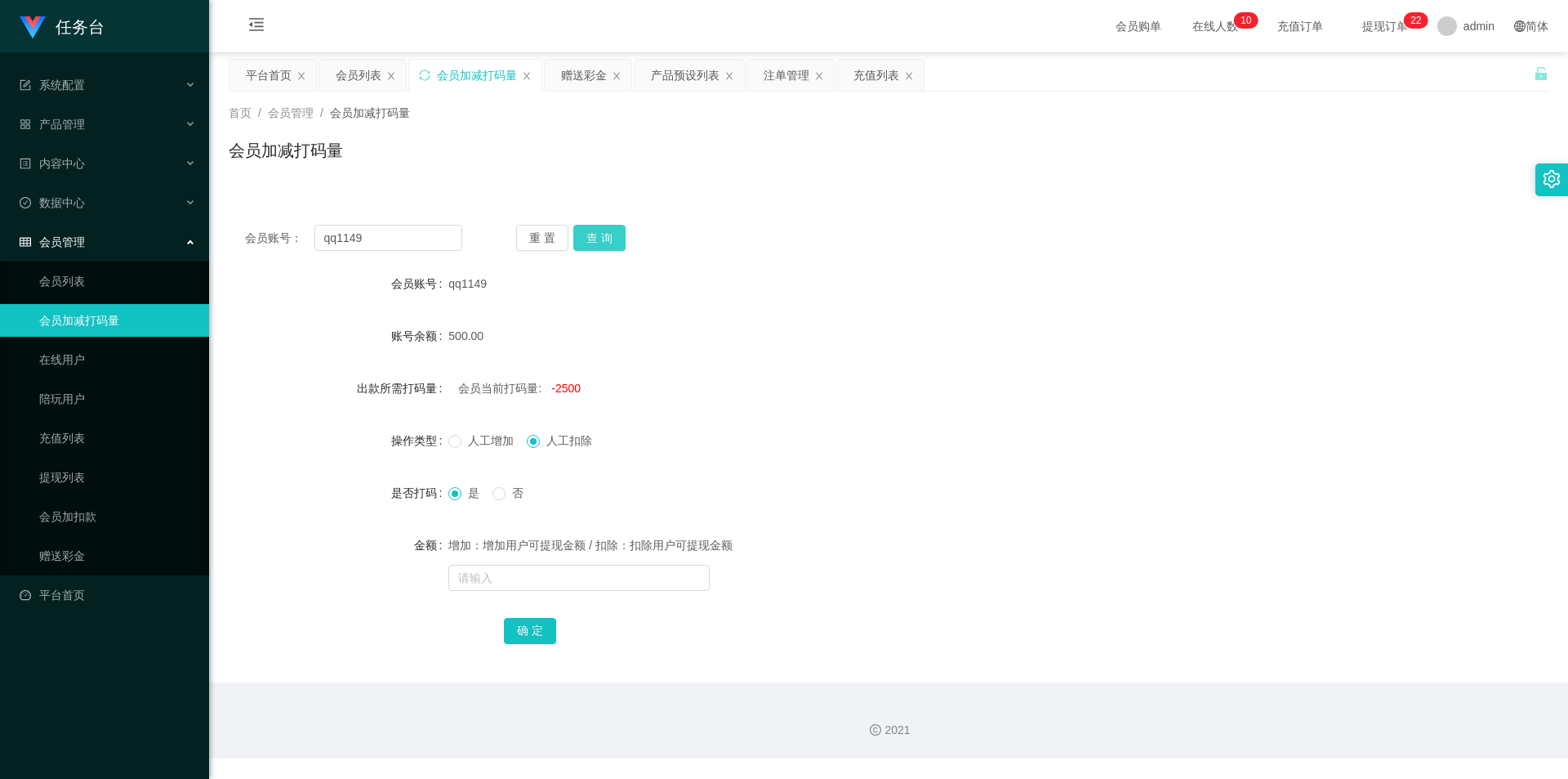
click at [598, 238] on button "查 询" at bounding box center [600, 238] width 53 height 26
click at [618, 581] on input "text" at bounding box center [579, 578] width 261 height 26
type input "5000"
click at [525, 626] on button "确 定" at bounding box center [530, 631] width 53 height 26
click at [341, 72] on div "会员列表" at bounding box center [359, 75] width 46 height 31
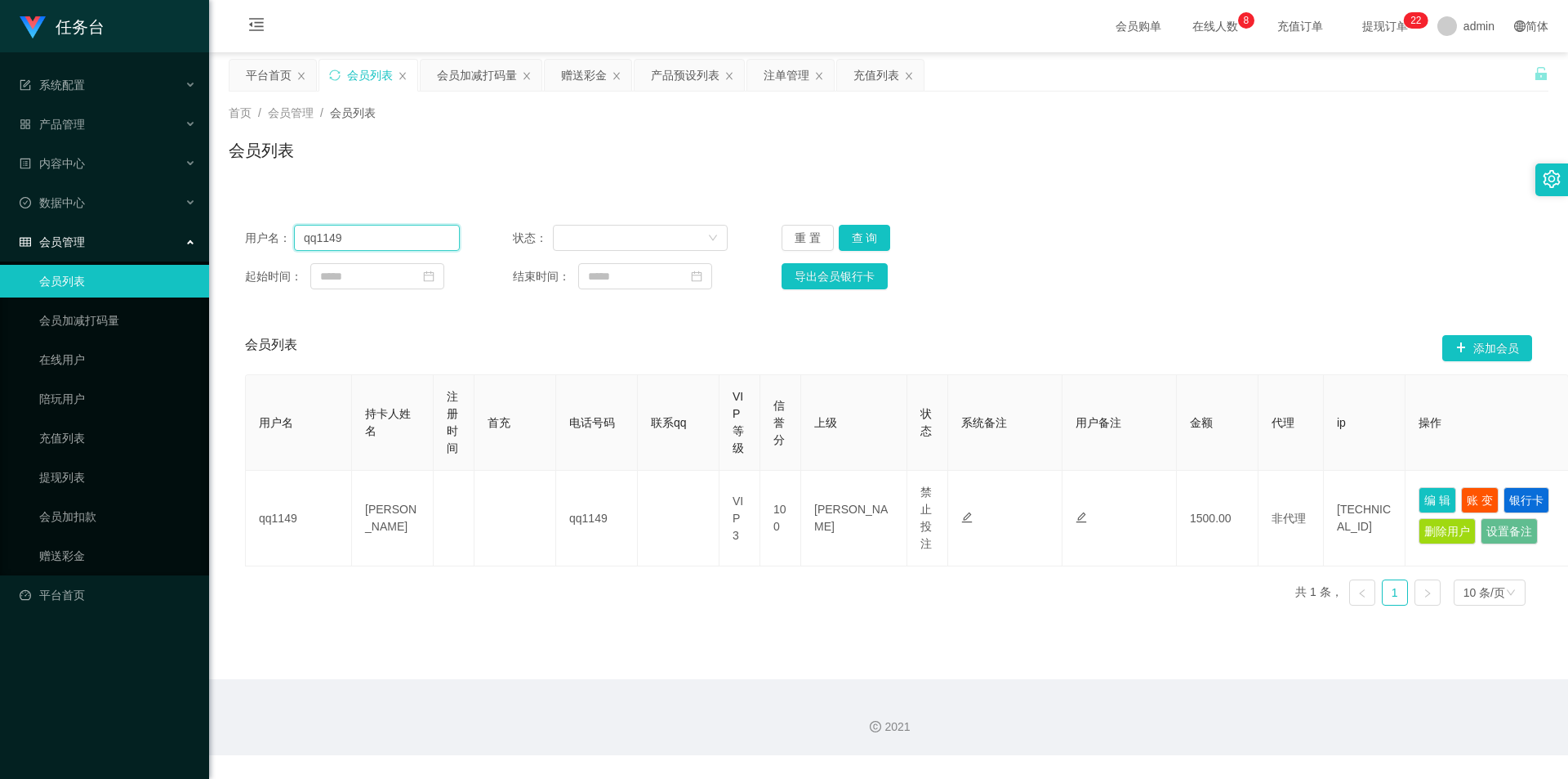
click at [375, 236] on input "qq1149" at bounding box center [377, 238] width 166 height 26
click at [375, 237] on input "qq1149" at bounding box center [377, 238] width 166 height 26
paste input "123456789"
type input "1234567899"
click at [858, 241] on button "查 询" at bounding box center [865, 238] width 53 height 26
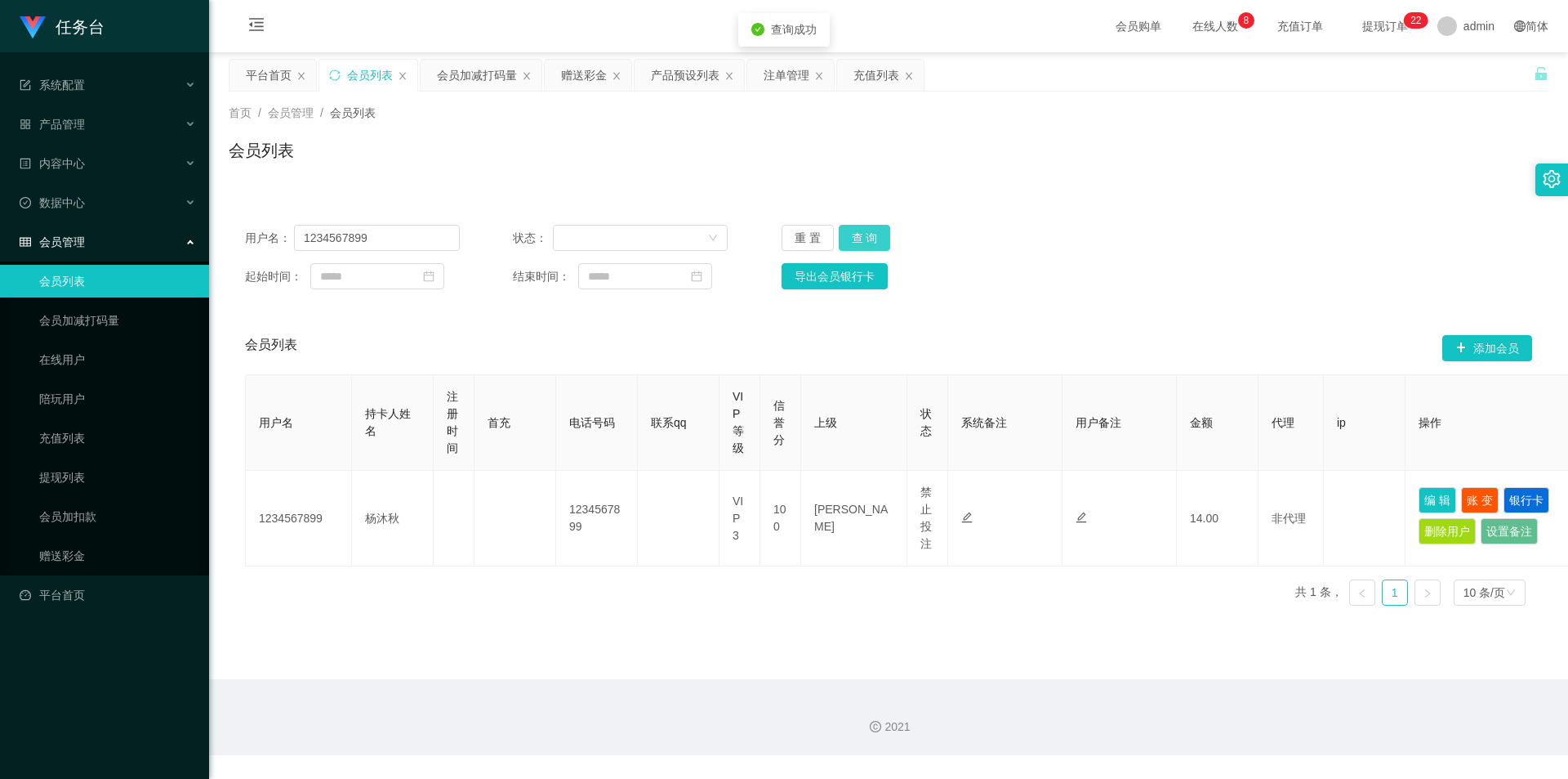
click at [870, 236] on button "查 询" at bounding box center [865, 238] width 53 height 26
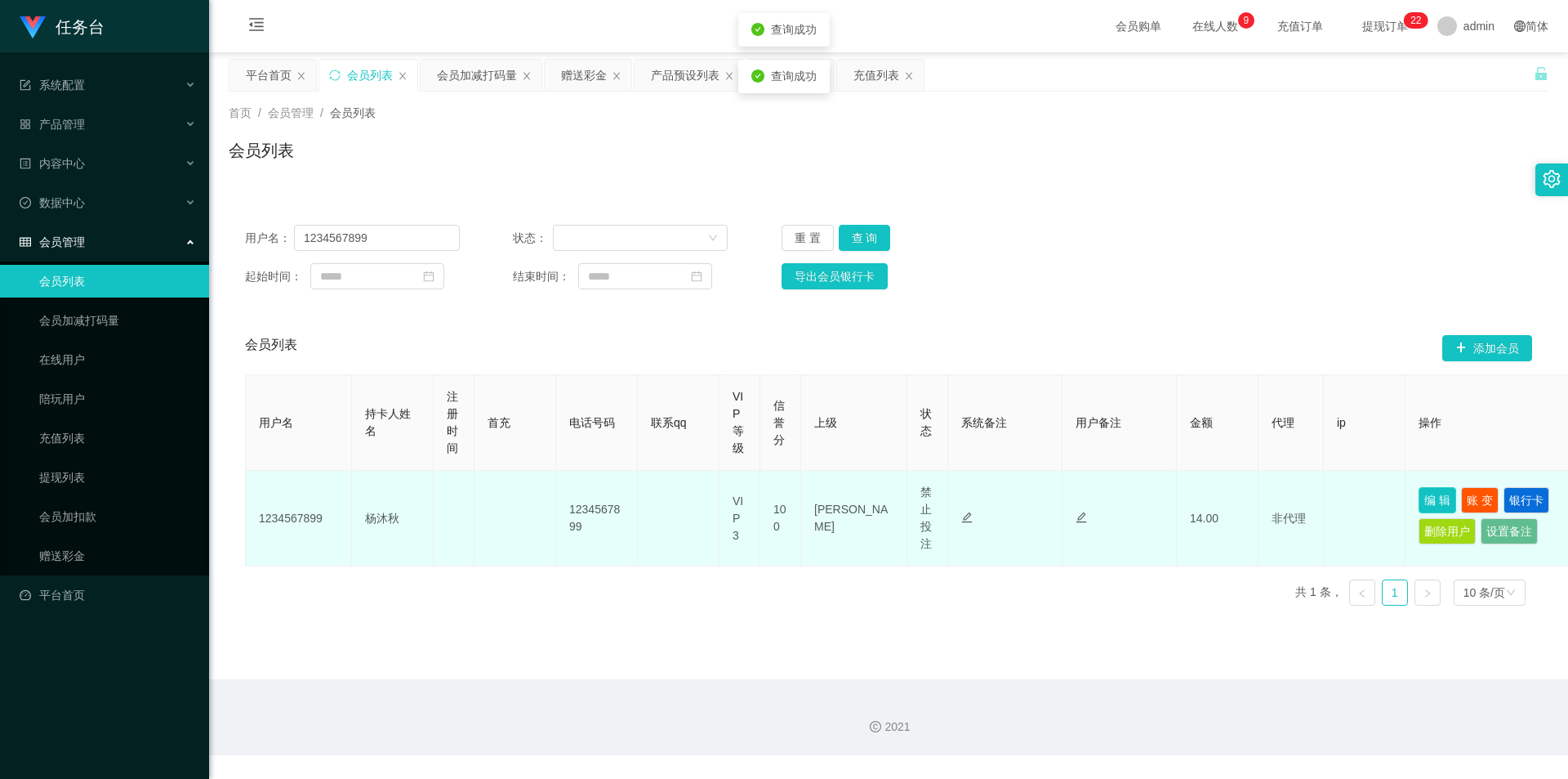
click at [1435, 499] on button "编 辑" at bounding box center [1438, 500] width 38 height 26
type input "1234567899"
type input "杨沐秋"
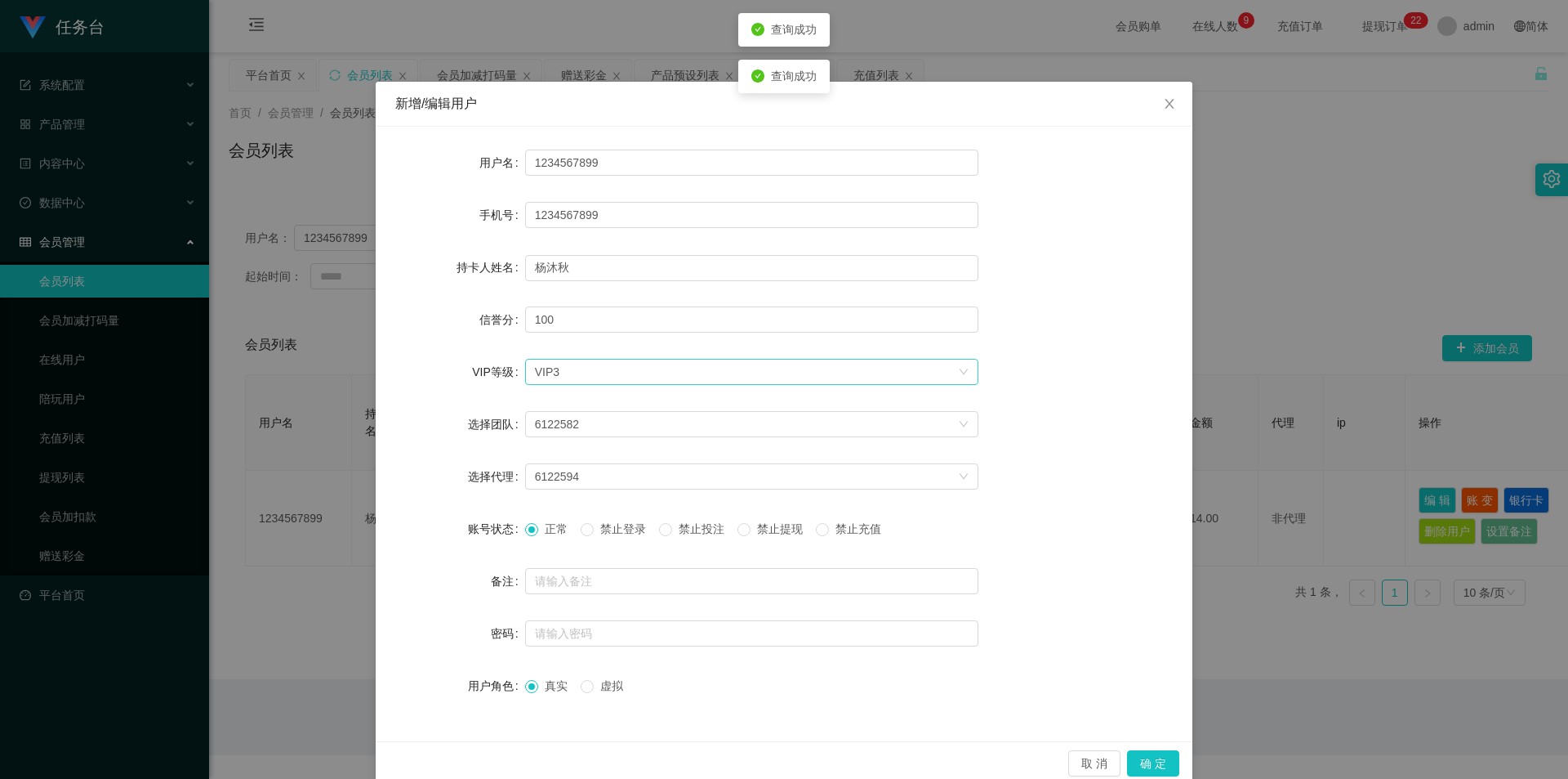
click at [951, 367] on div "选择VIP等级 VIP3" at bounding box center [747, 371] width 424 height 25
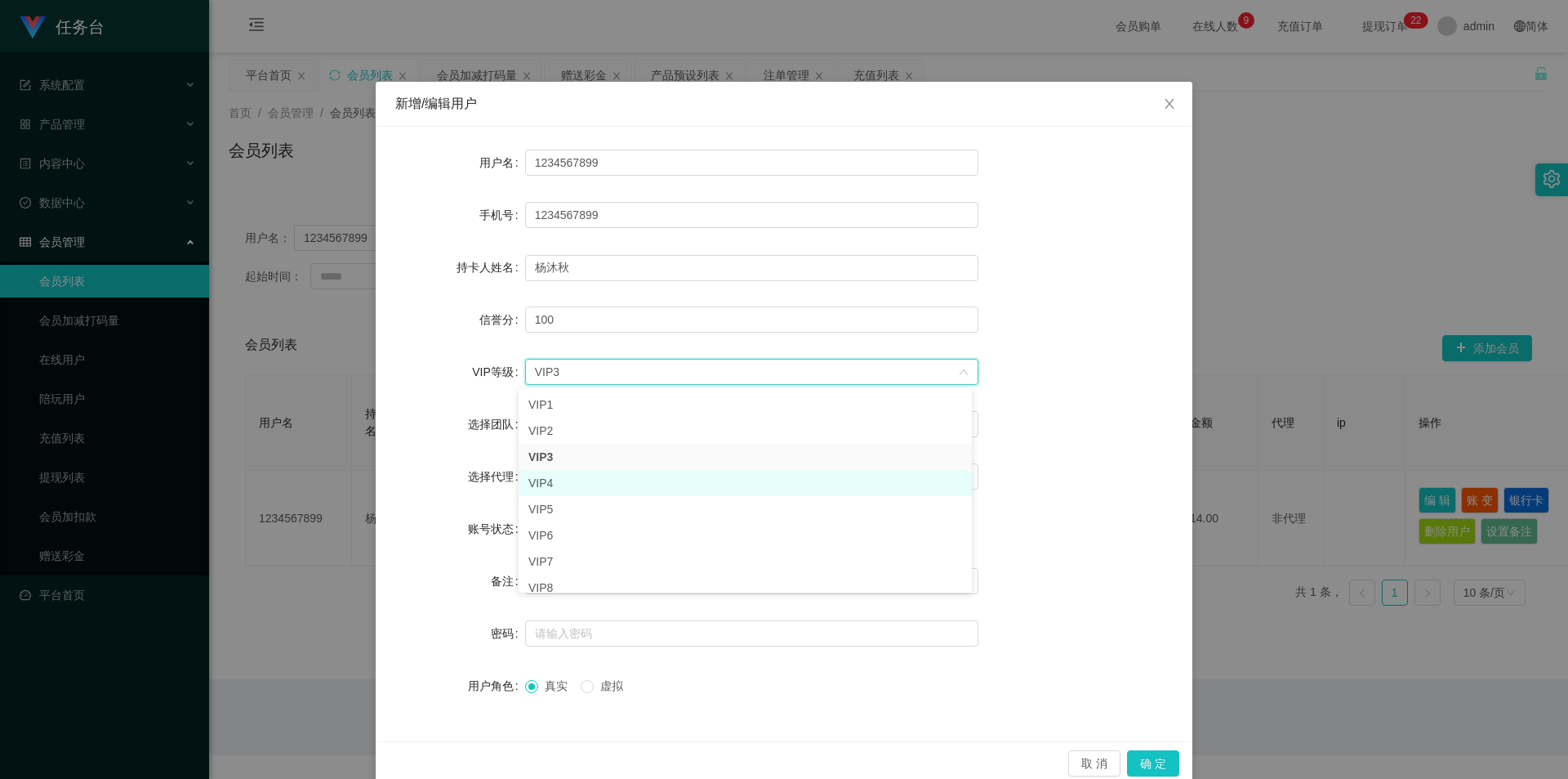
click at [561, 487] on li "VIP4" at bounding box center [746, 483] width 453 height 26
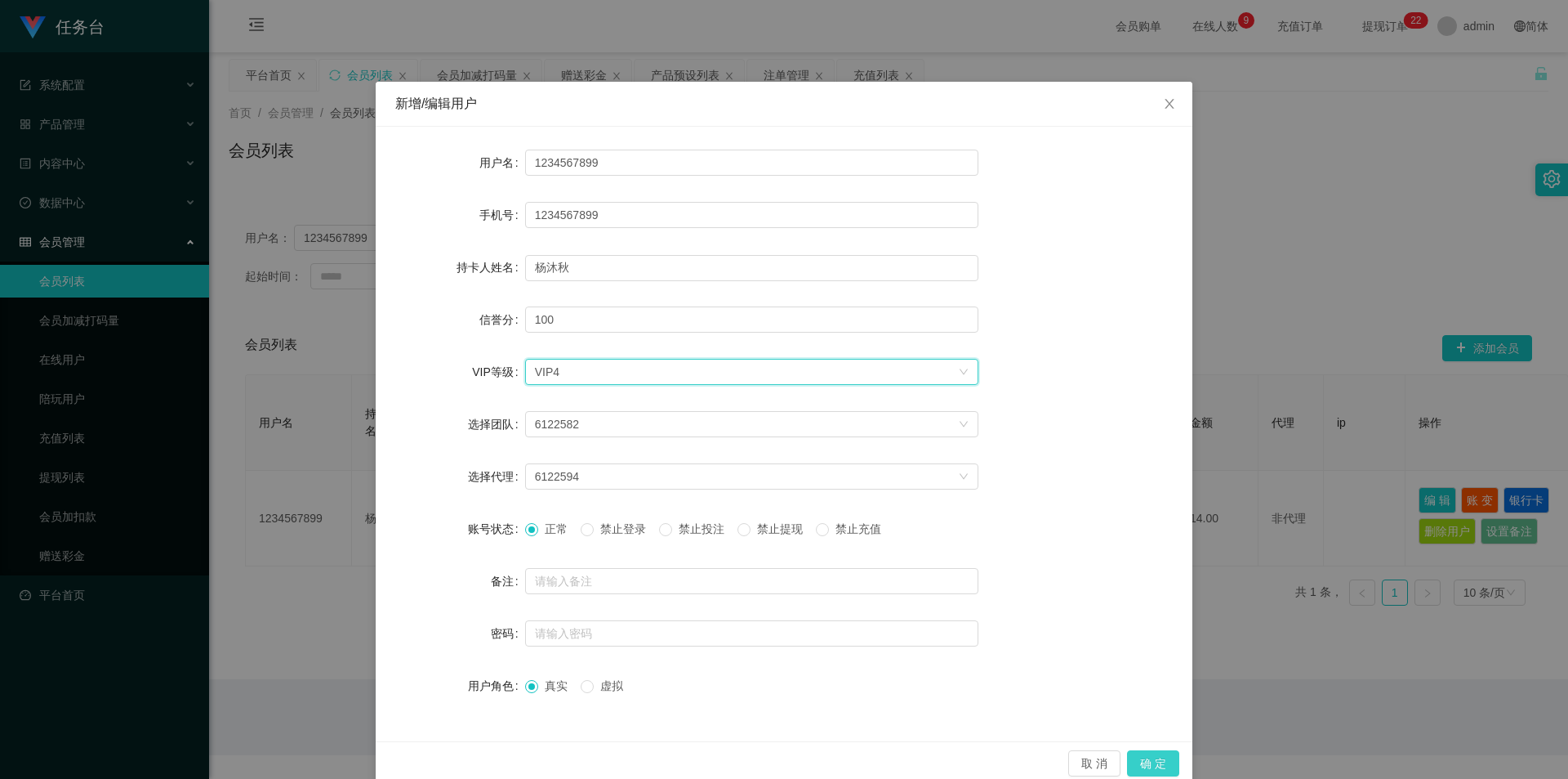
click at [1146, 763] on button "确 定" at bounding box center [1153, 763] width 53 height 26
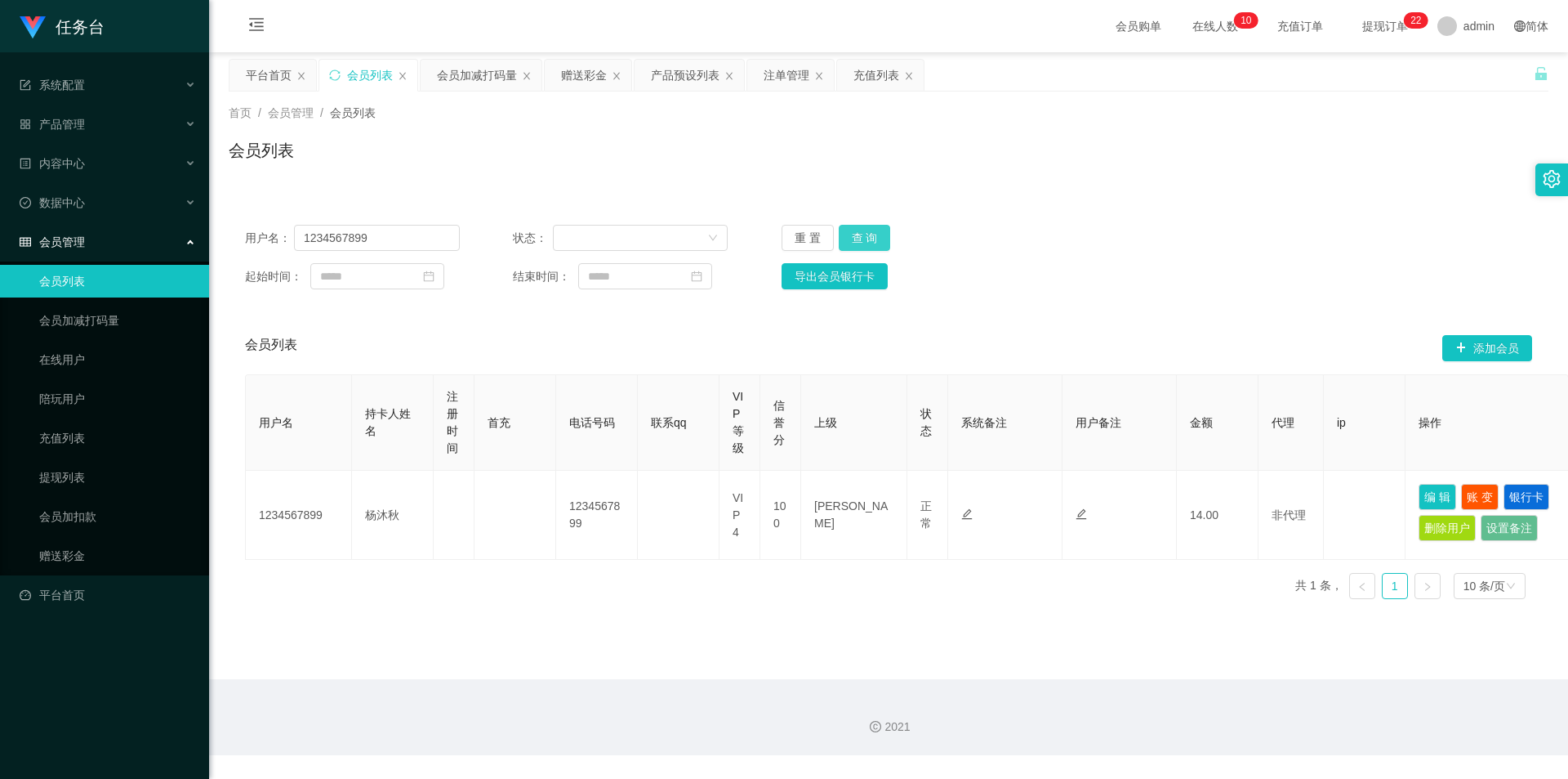
click at [872, 238] on button "查 询" at bounding box center [865, 238] width 53 height 26
